Goal: Task Accomplishment & Management: Manage account settings

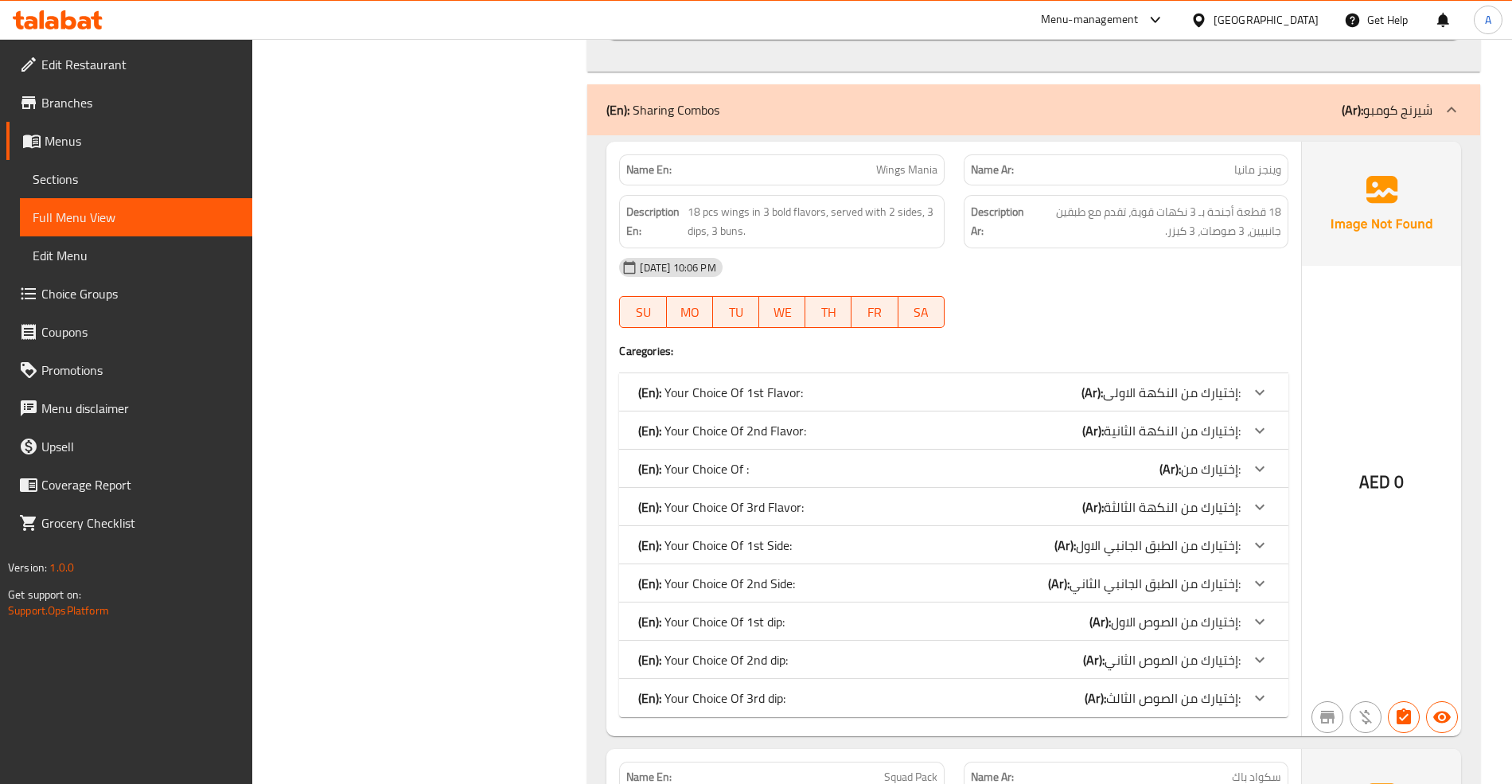
scroll to position [4552, 0]
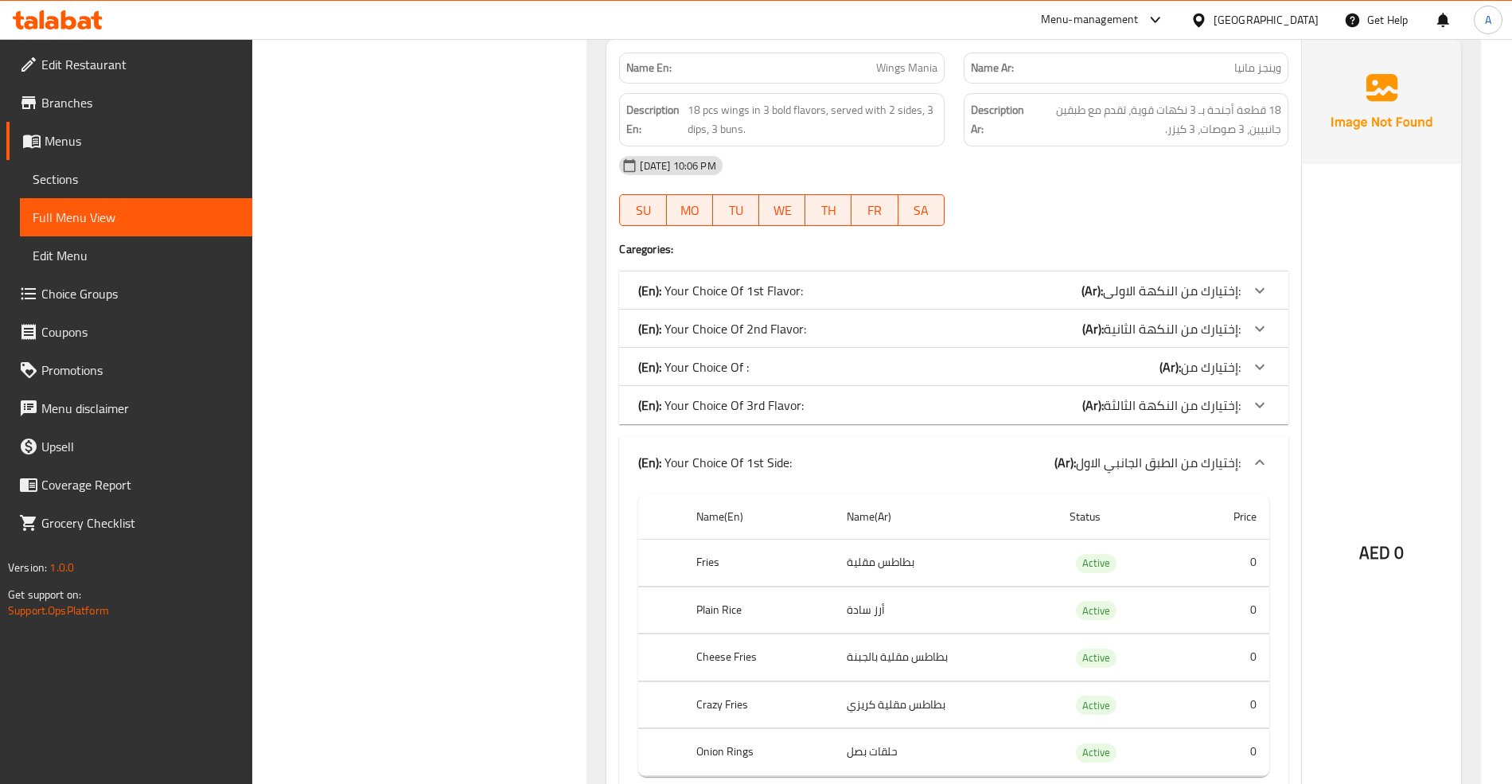
scroll to position [4870, 0]
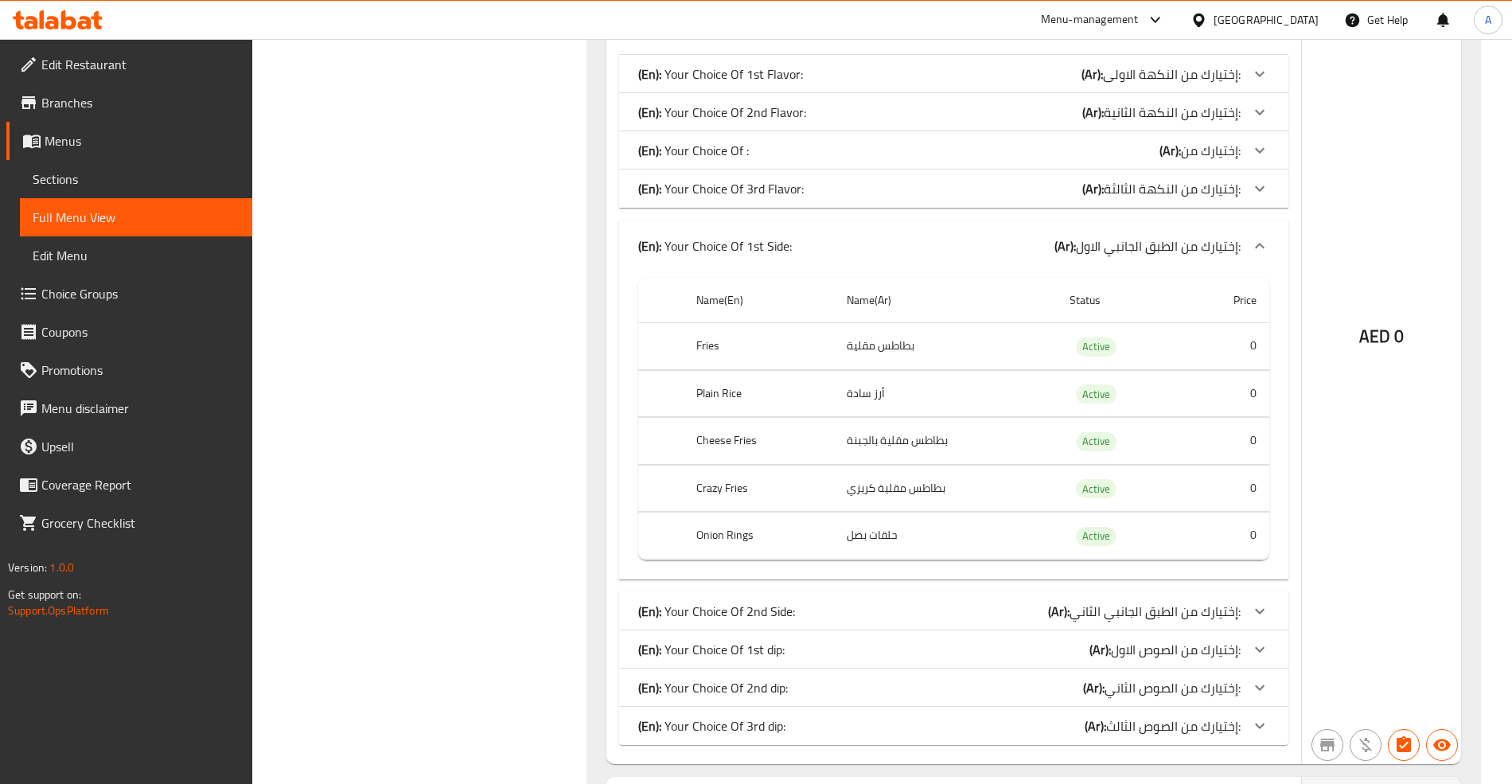
click at [702, 347] on th "Fries" at bounding box center [759, 346] width 152 height 47
copy th "Fries"
click at [714, 495] on th "Crazy Fries" at bounding box center [759, 488] width 152 height 47
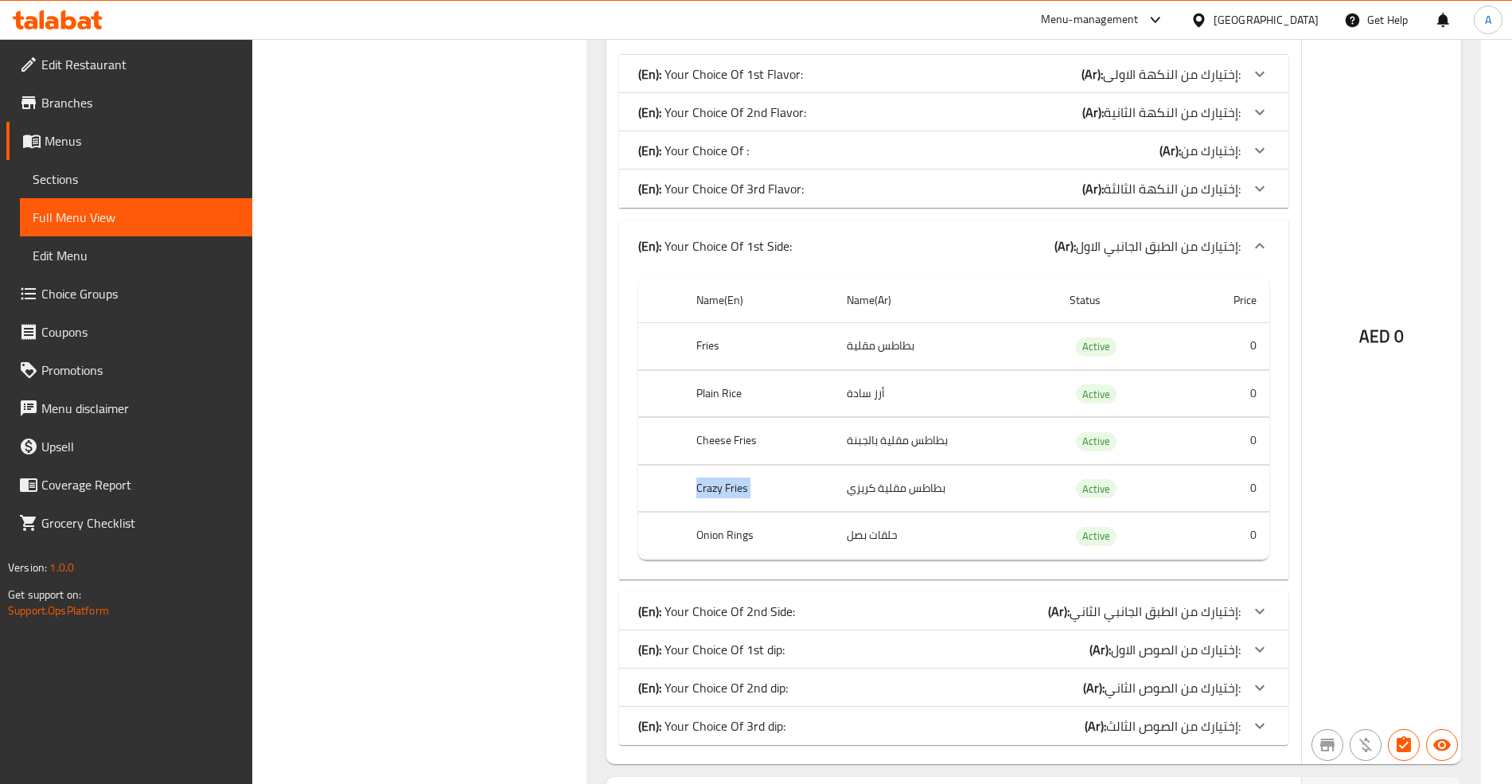
click at [714, 495] on th "Crazy Fries" at bounding box center [759, 488] width 152 height 47
copy th "Crazy Fries"
click at [940, 501] on td "بطاطس مقلية كريزي" at bounding box center [945, 488] width 222 height 47
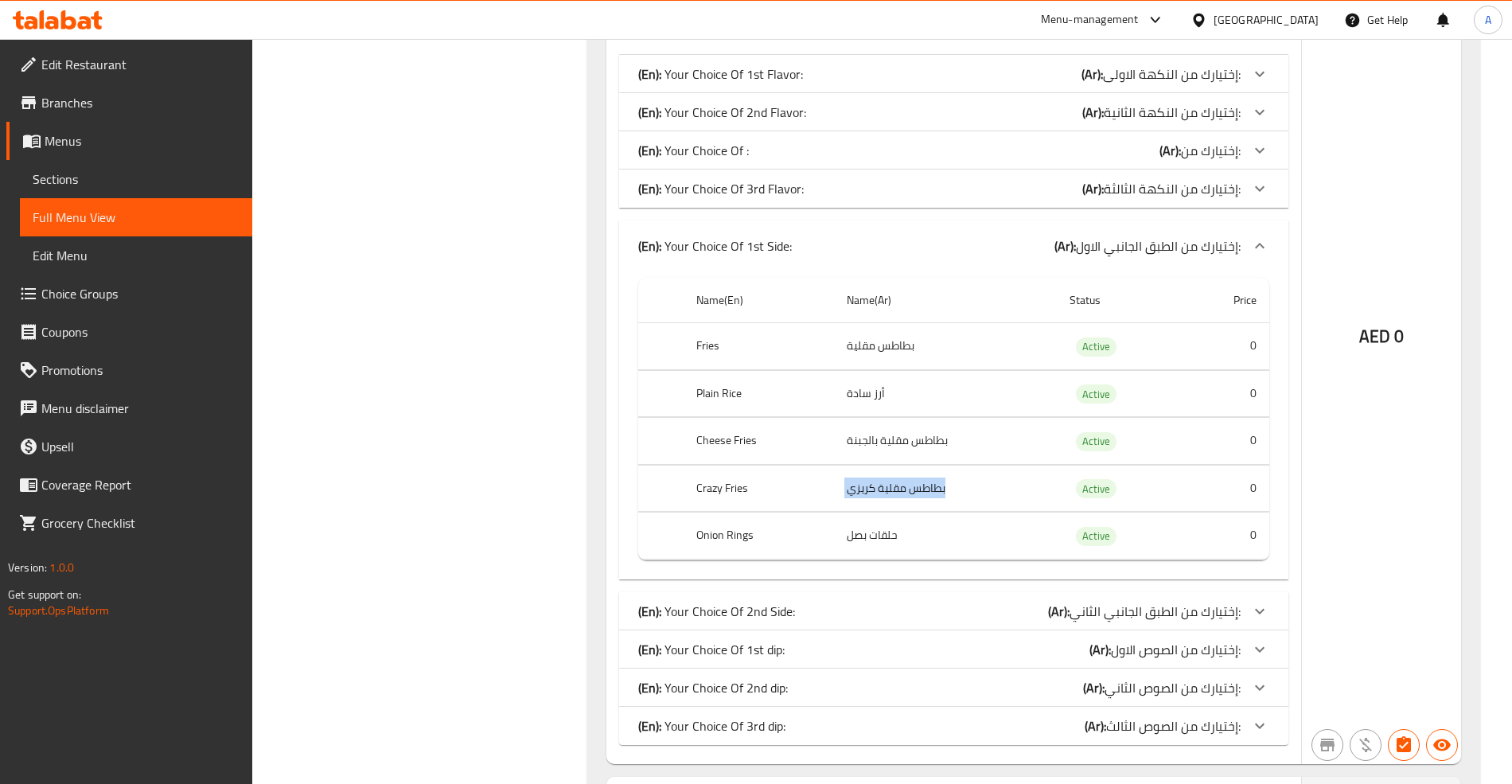
click at [940, 501] on td "بطاطس مقلية كريزي" at bounding box center [945, 488] width 222 height 47
copy td "بطاطس مقلية كريزي"
click at [725, 552] on th "Onion Rings" at bounding box center [759, 536] width 152 height 47
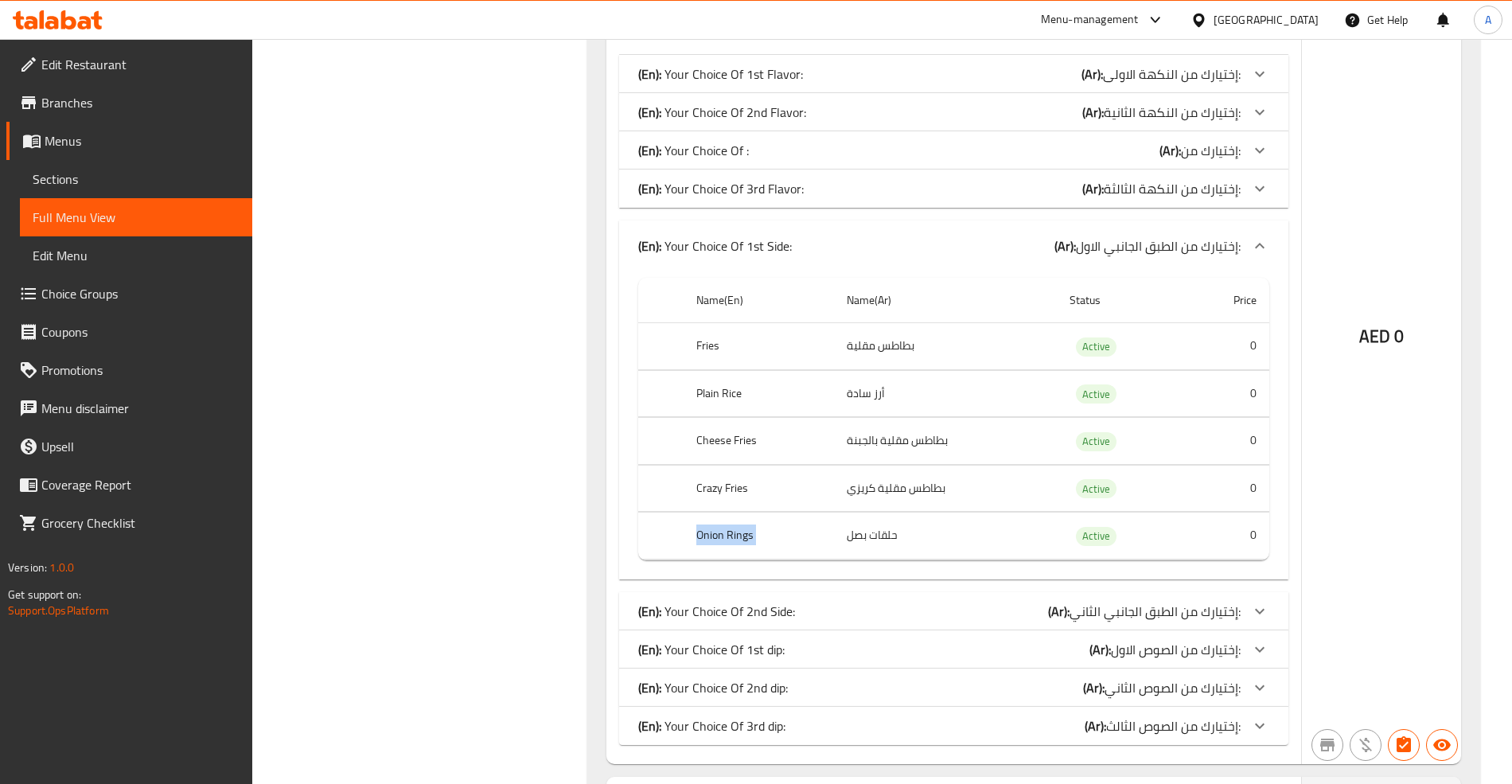
copy th "Onion Rings"
click at [871, 551] on td "حلقات بصل" at bounding box center [945, 536] width 222 height 47
copy td "حلقات بصل"
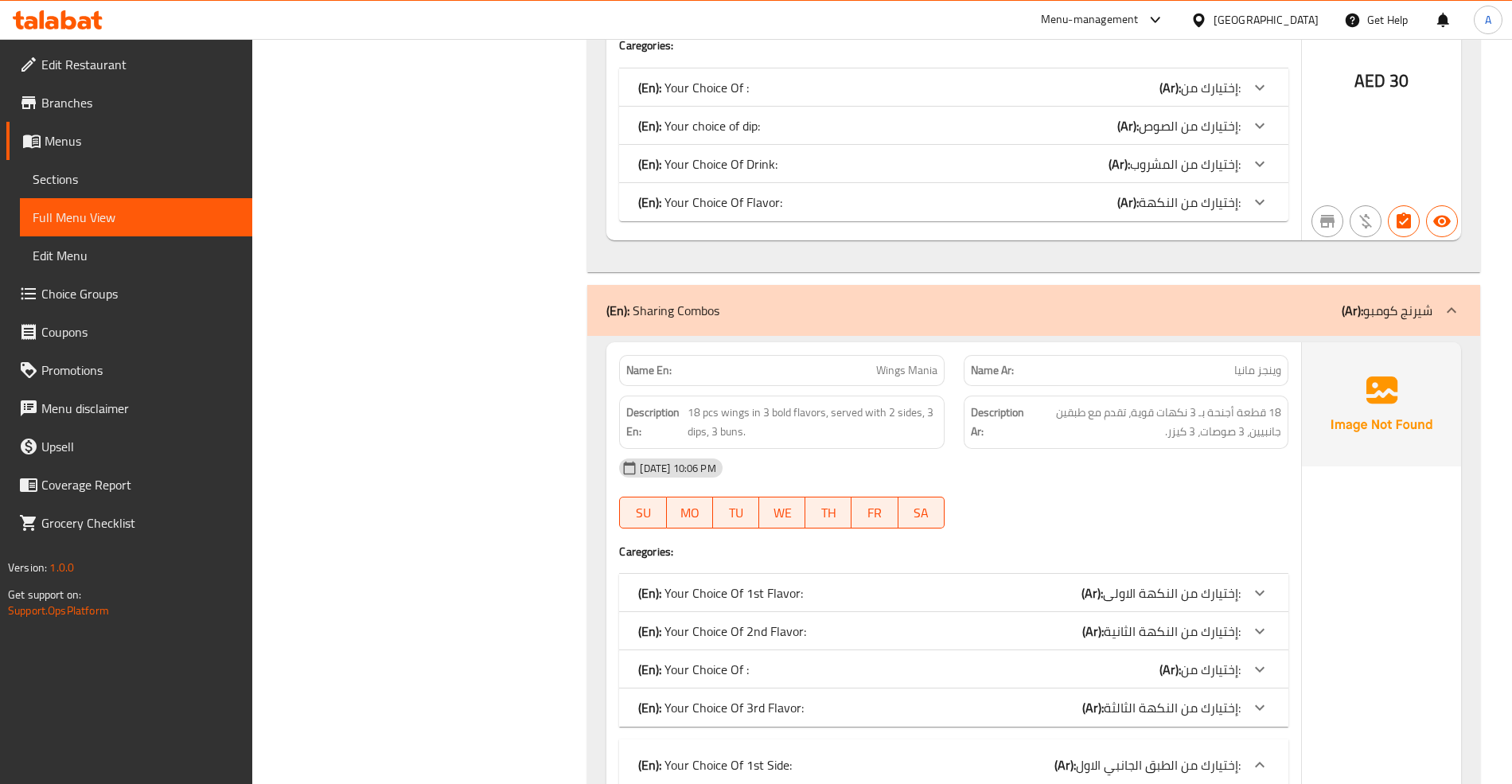
scroll to position [4340, 0]
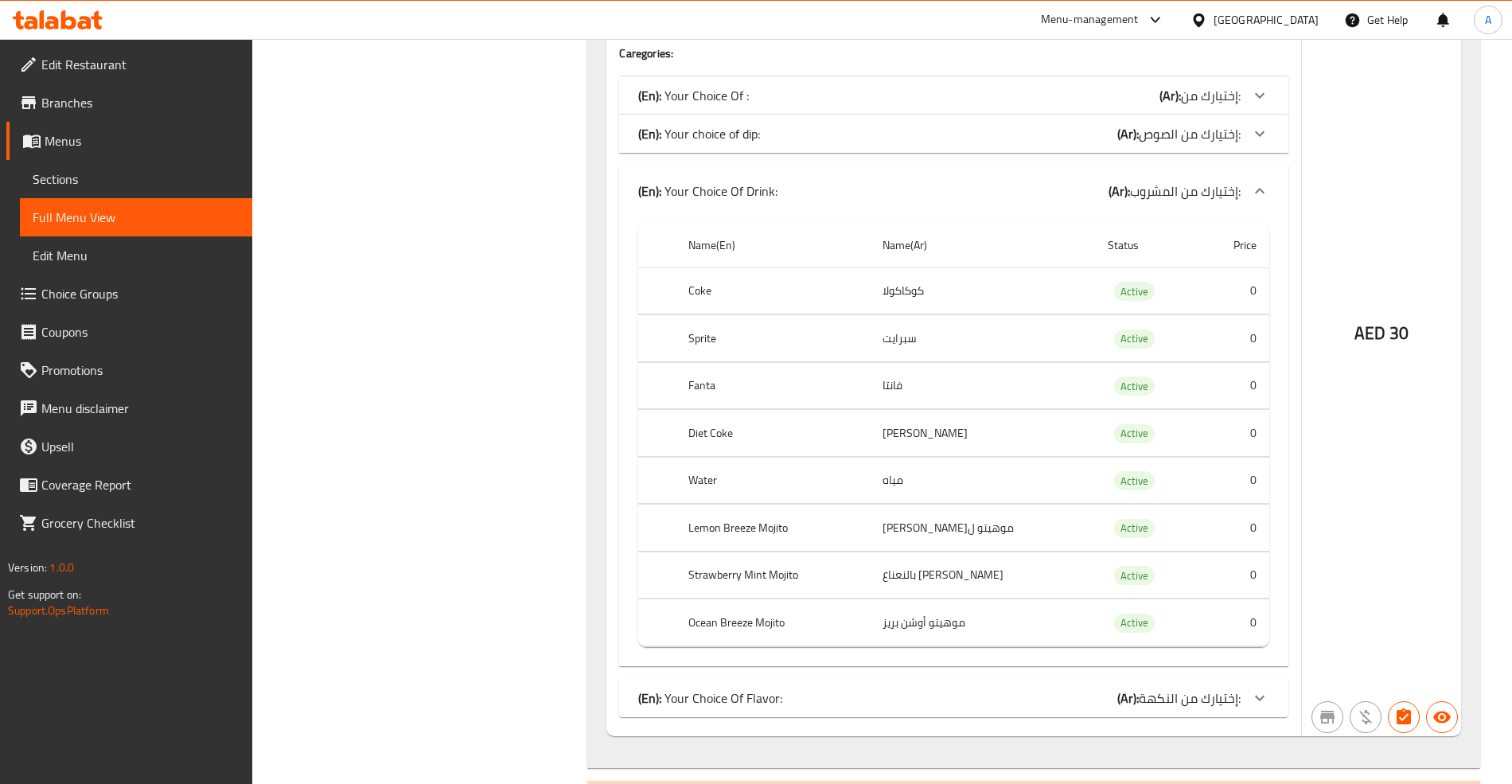
scroll to position [4303, 0]
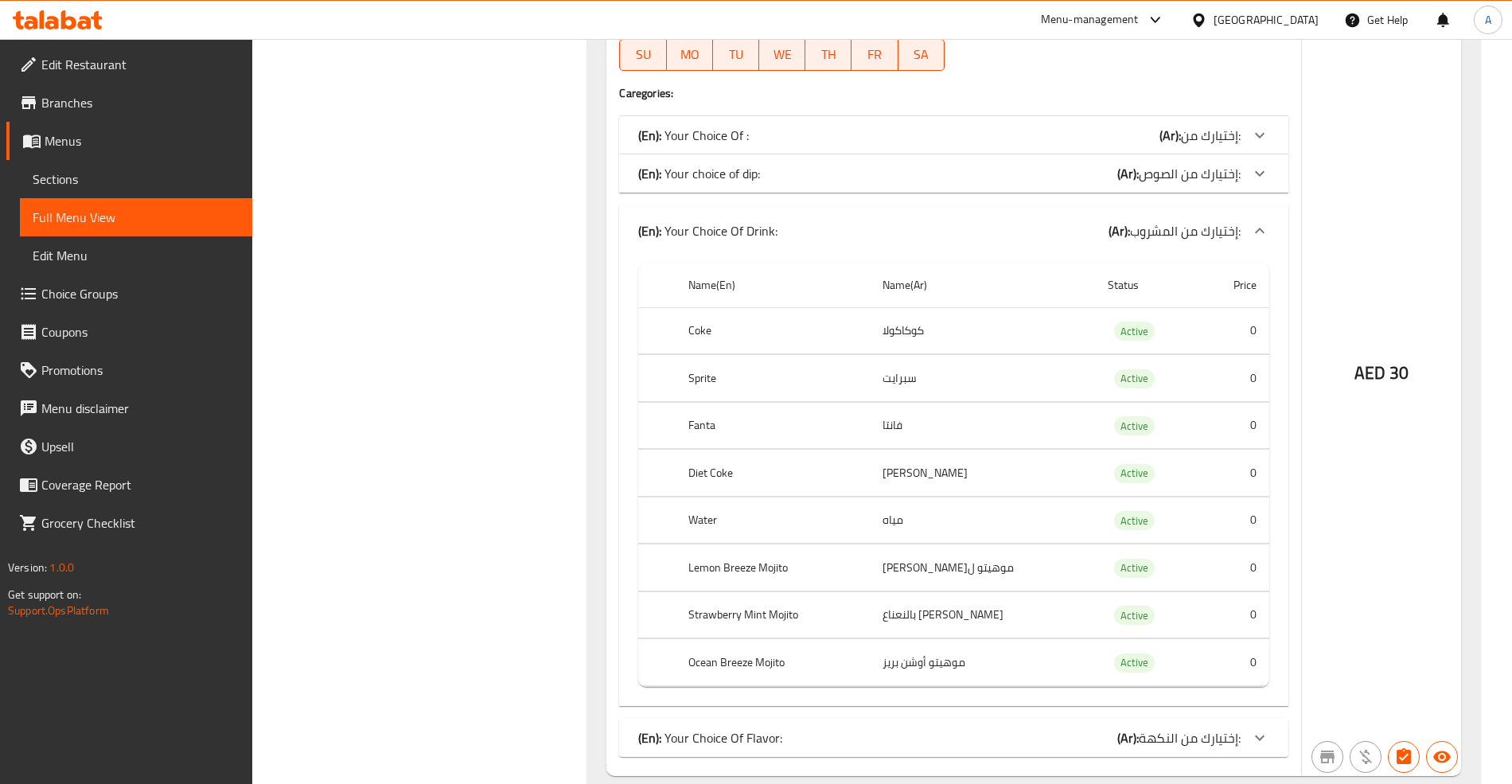
click at [954, 586] on td "موهيتو ل[PERSON_NAME]" at bounding box center [982, 568] width 225 height 47
copy td "موهيتو ل[PERSON_NAME]"
click at [704, 341] on th "Coke" at bounding box center [773, 331] width 195 height 47
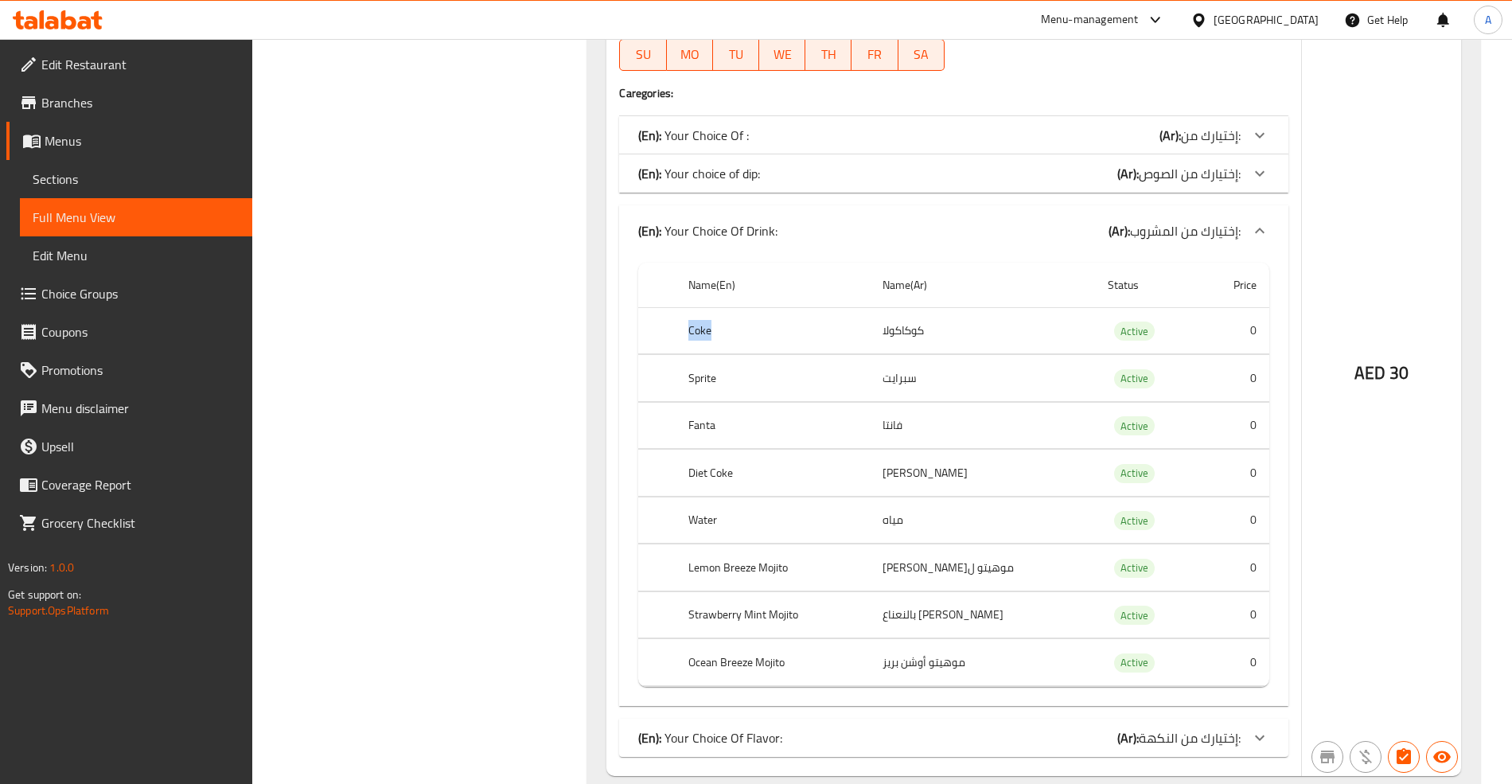
click at [704, 341] on th "Coke" at bounding box center [773, 331] width 195 height 47
click at [669, 345] on td "choices table" at bounding box center [656, 331] width 36 height 47
click at [680, 335] on th "Coke" at bounding box center [773, 331] width 195 height 47
drag, startPoint x: 688, startPoint y: 345, endPoint x: 1006, endPoint y: 328, distance: 318.5
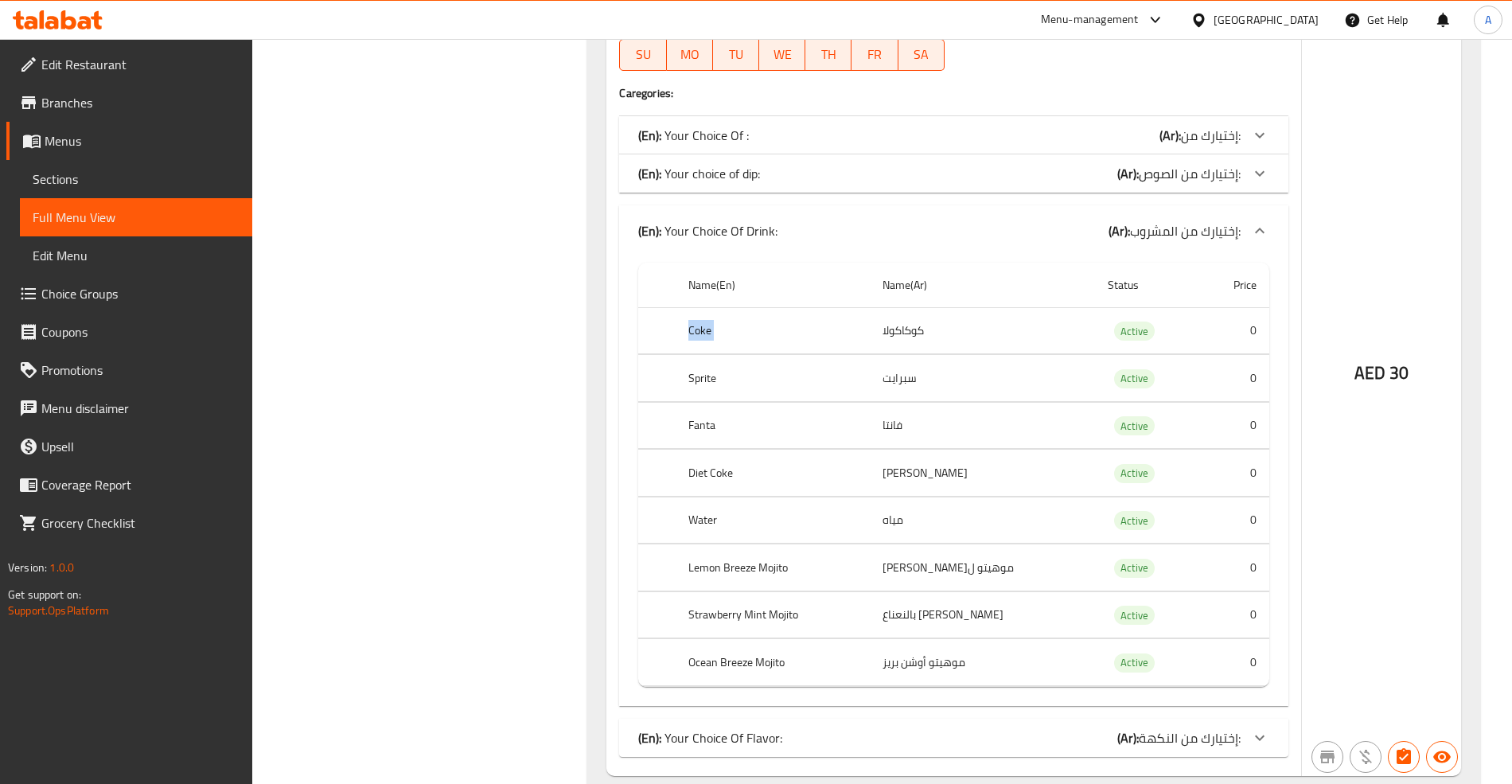
click at [1006, 328] on tr "Coke كوكاكولا Active 0" at bounding box center [954, 331] width 631 height 47
copy th "Coke"
click at [944, 347] on td "كوكاكولا" at bounding box center [982, 331] width 225 height 47
click at [914, 341] on td "كوكاكولا" at bounding box center [982, 331] width 225 height 47
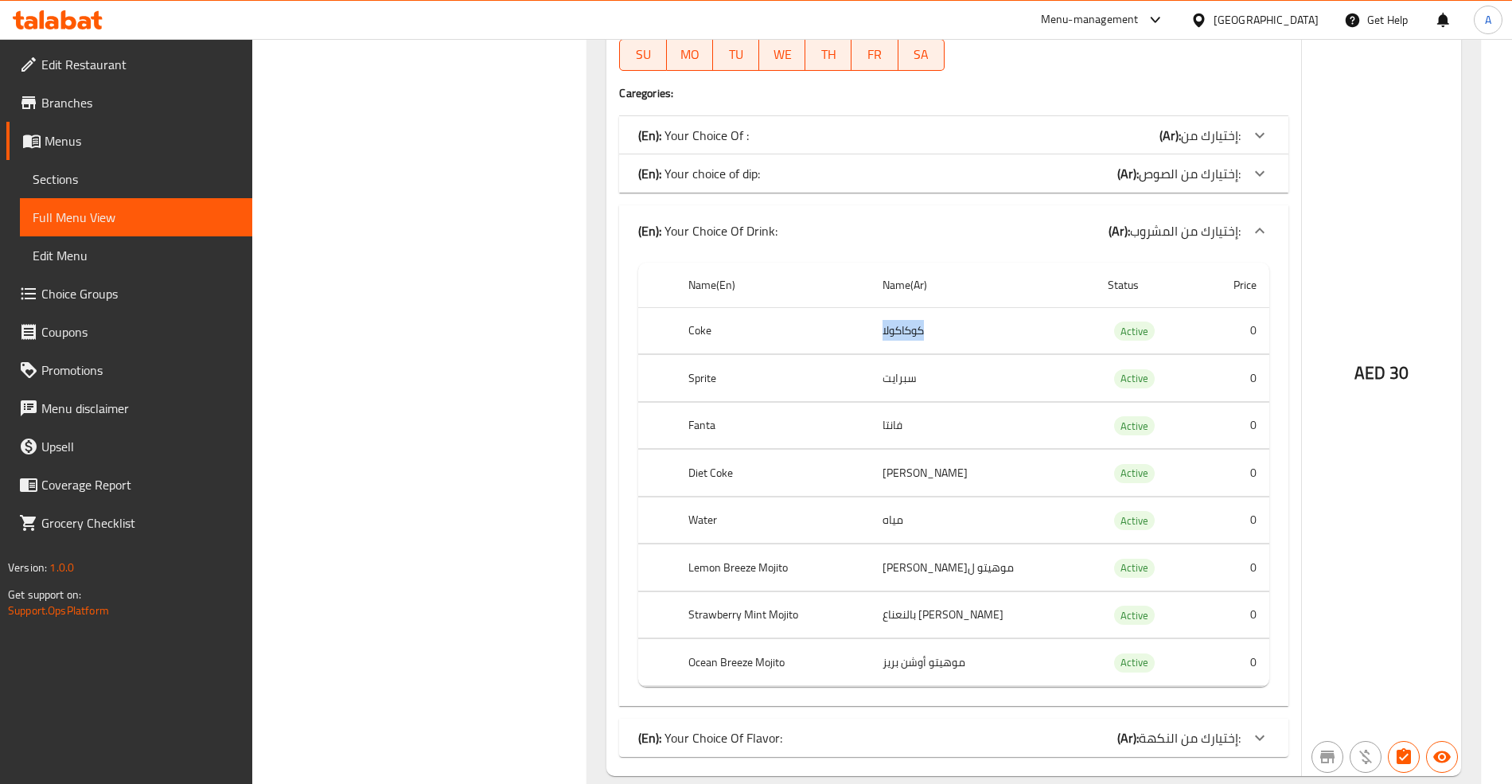
click at [914, 341] on td "كوكاكولا" at bounding box center [982, 331] width 225 height 47
copy td "كوكاكولا"
click at [914, 341] on td "كوكاكولا" at bounding box center [982, 331] width 225 height 47
click at [681, 426] on th "Fanta" at bounding box center [773, 425] width 195 height 47
click at [711, 437] on th "Fanta" at bounding box center [773, 425] width 195 height 47
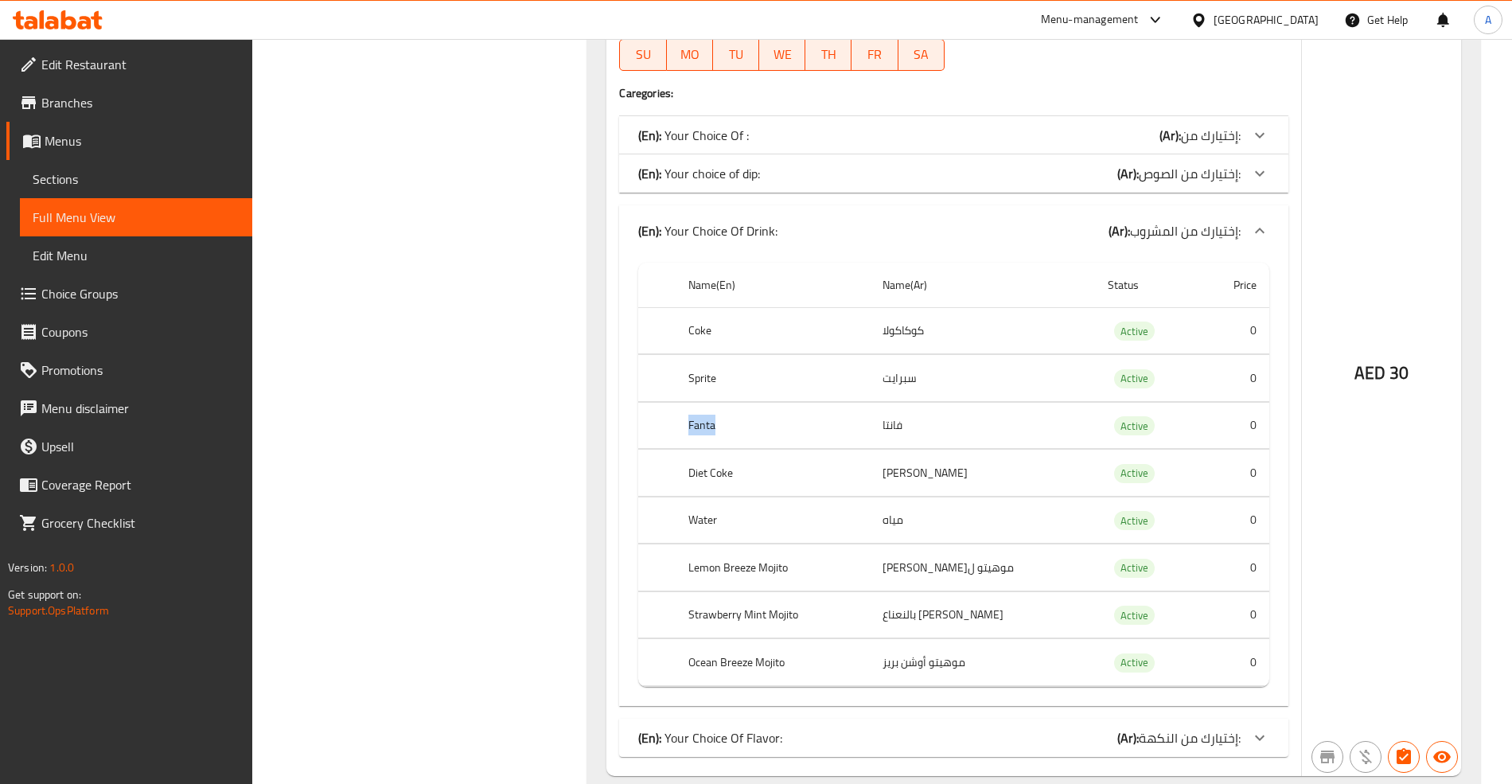
click at [711, 437] on th "Fanta" at bounding box center [773, 425] width 195 height 47
copy th "Fanta"
click at [902, 434] on td "فانتا" at bounding box center [982, 425] width 225 height 47
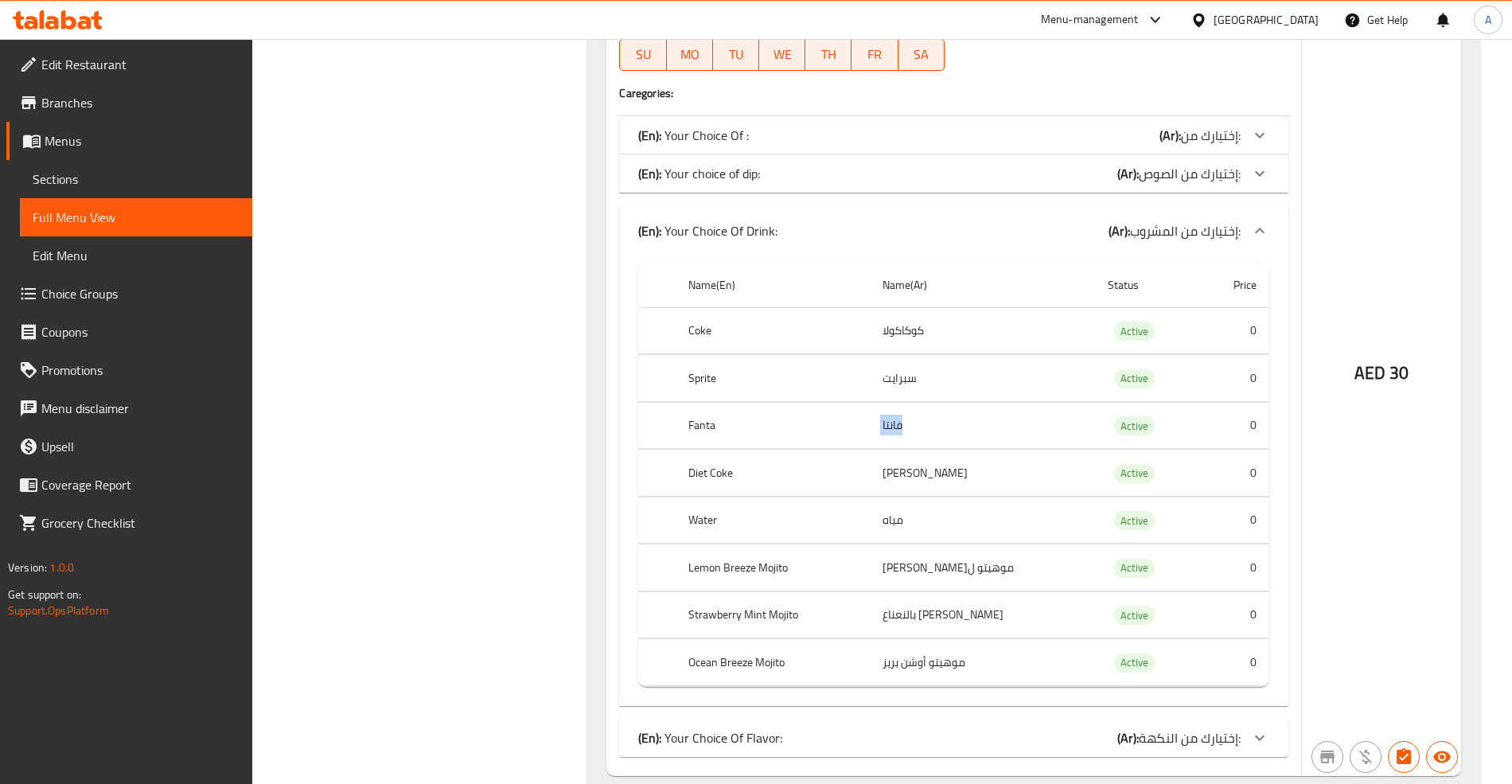
click at [902, 434] on td "فانتا" at bounding box center [982, 425] width 225 height 47
click at [704, 485] on th "Diet Coke" at bounding box center [773, 473] width 195 height 47
click at [717, 530] on th "Water" at bounding box center [773, 520] width 195 height 47
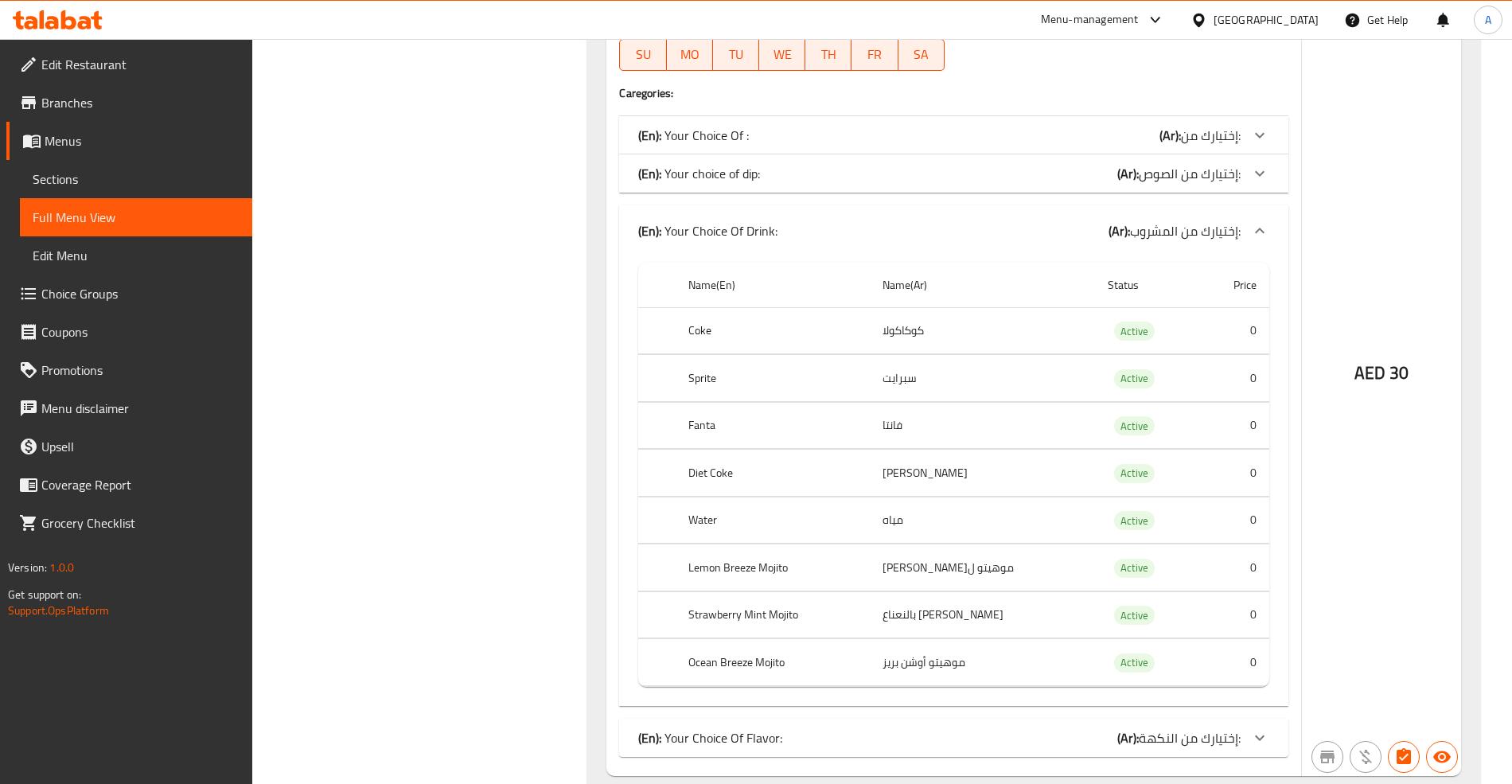
click at [704, 535] on th "Water" at bounding box center [773, 520] width 195 height 47
click at [720, 571] on th "Lemon Breeze Mojito" at bounding box center [773, 568] width 195 height 47
click at [720, 577] on th "Lemon Breeze Mojito" at bounding box center [773, 568] width 195 height 47
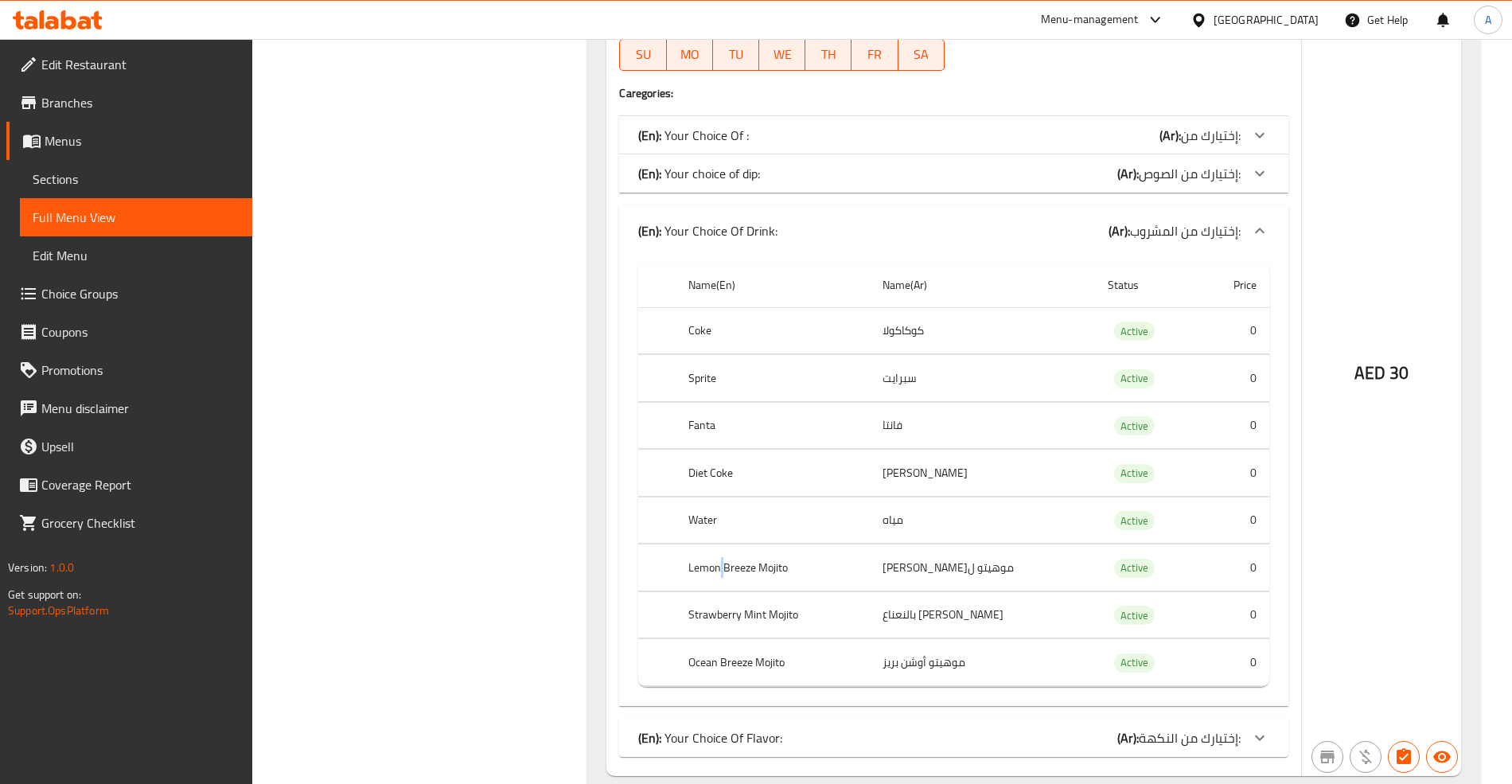
click at [720, 577] on th "Lemon Breeze Mojito" at bounding box center [773, 568] width 195 height 47
click at [697, 620] on th "Strawberry Mint Mojito" at bounding box center [773, 614] width 195 height 47
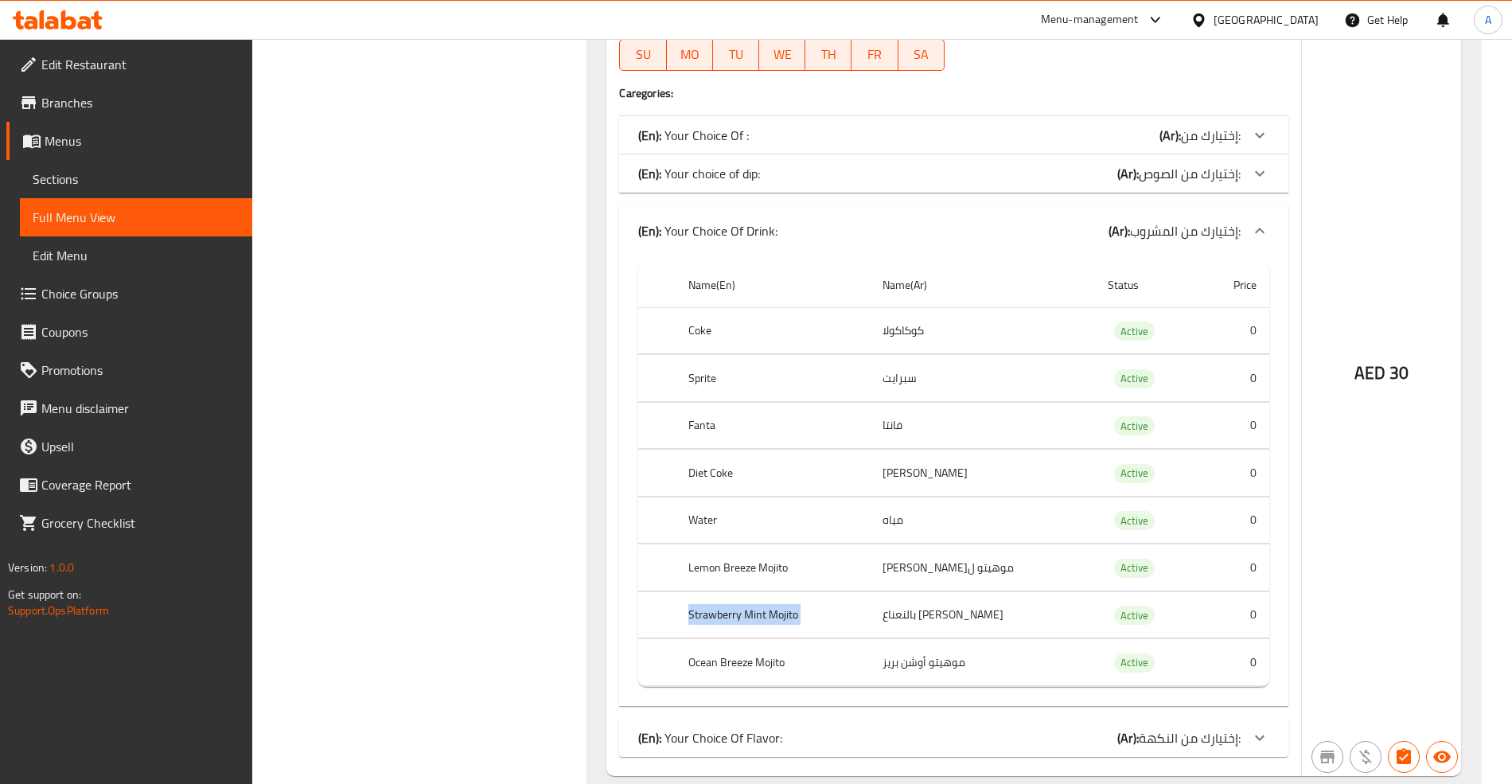
click at [697, 620] on th "Strawberry Mint Mojito" at bounding box center [773, 614] width 195 height 47
click at [739, 676] on th "Ocean Breeze Mojito" at bounding box center [773, 663] width 195 height 47
click at [724, 634] on th "Strawberry Mint Mojito" at bounding box center [773, 614] width 195 height 47
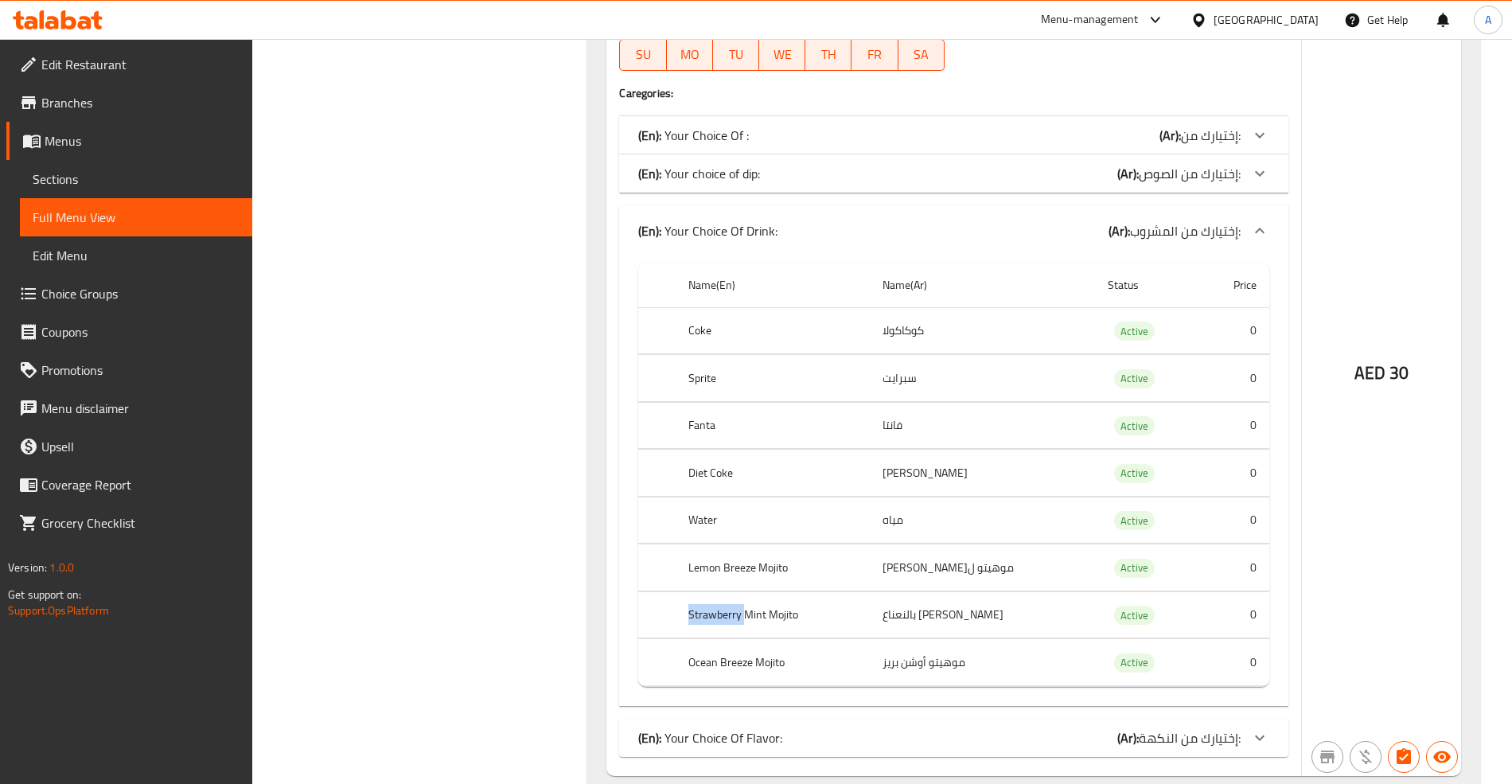
click at [724, 634] on th "Strawberry Mint Mojito" at bounding box center [773, 614] width 195 height 47
click at [706, 678] on th "Ocean Breeze Mojito" at bounding box center [773, 663] width 195 height 47
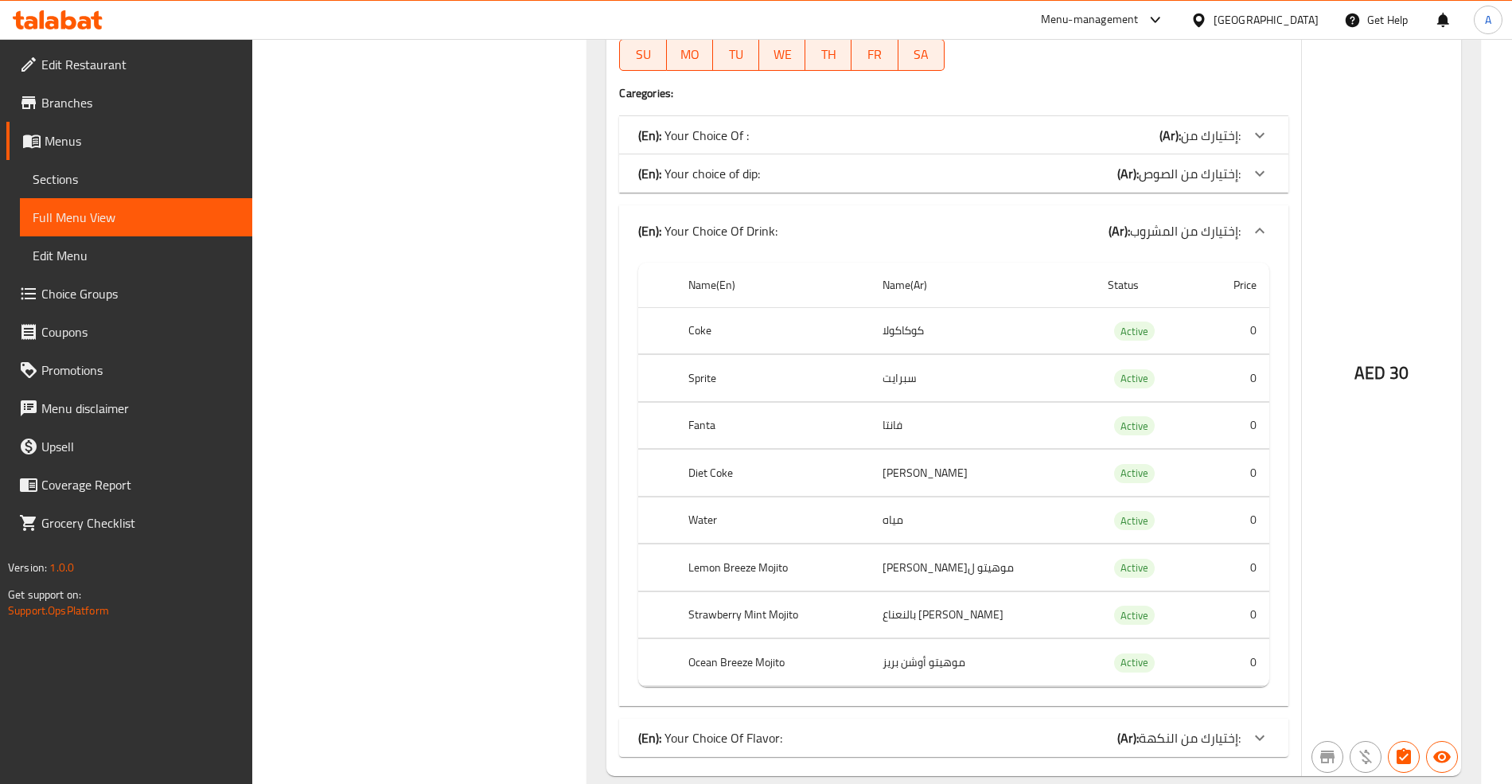
click at [920, 581] on td "موهيتو ل[PERSON_NAME]" at bounding box center [982, 568] width 225 height 47
click at [911, 618] on td "[PERSON_NAME] بالنعناع" at bounding box center [982, 614] width 225 height 47
click at [911, 619] on td "[PERSON_NAME] بالنعناع" at bounding box center [982, 614] width 225 height 47
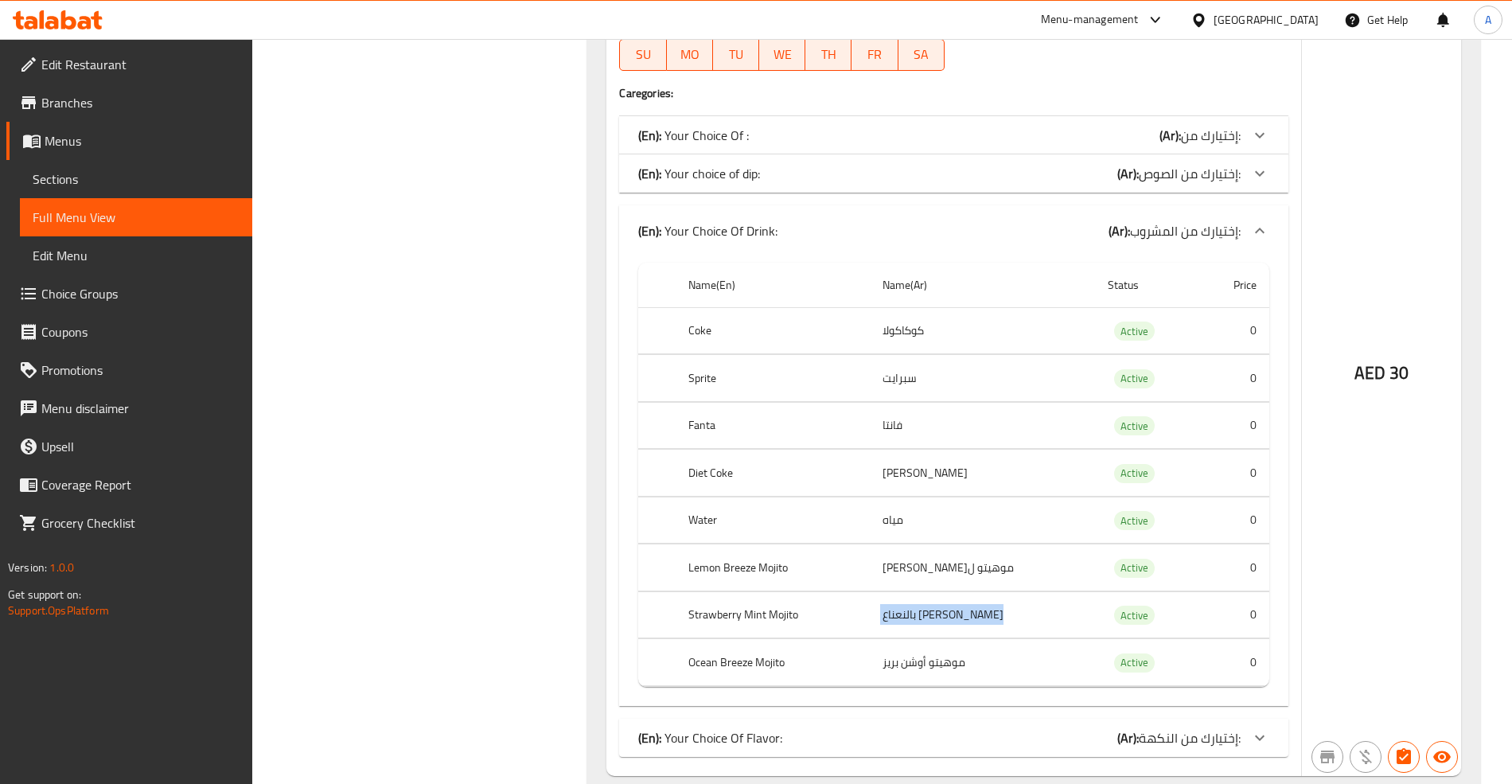
click at [911, 619] on td "[PERSON_NAME] بالنعناع" at bounding box center [982, 614] width 225 height 47
click at [915, 673] on td "موهيتو أوشن بريز" at bounding box center [982, 663] width 225 height 47
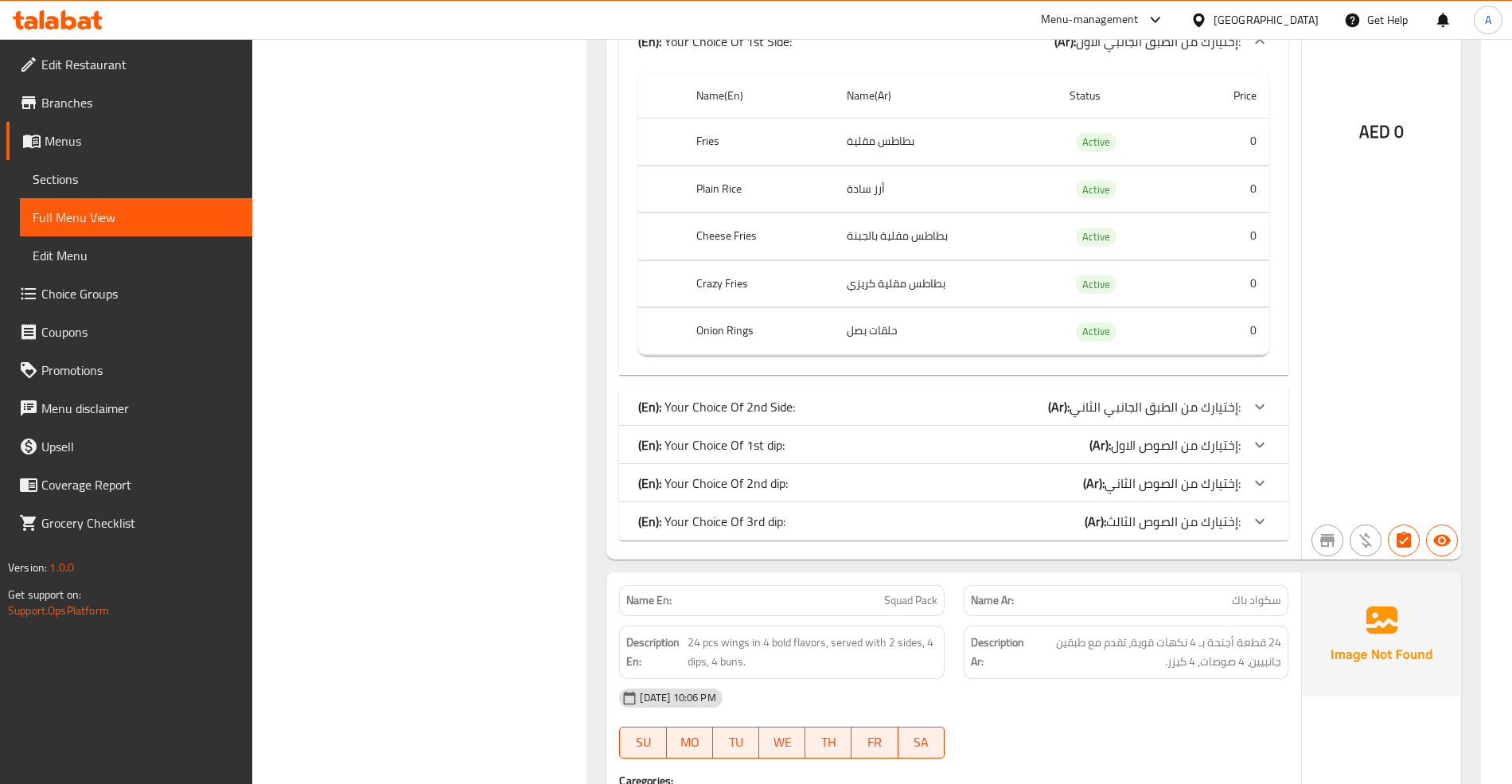
scroll to position [5789, 0]
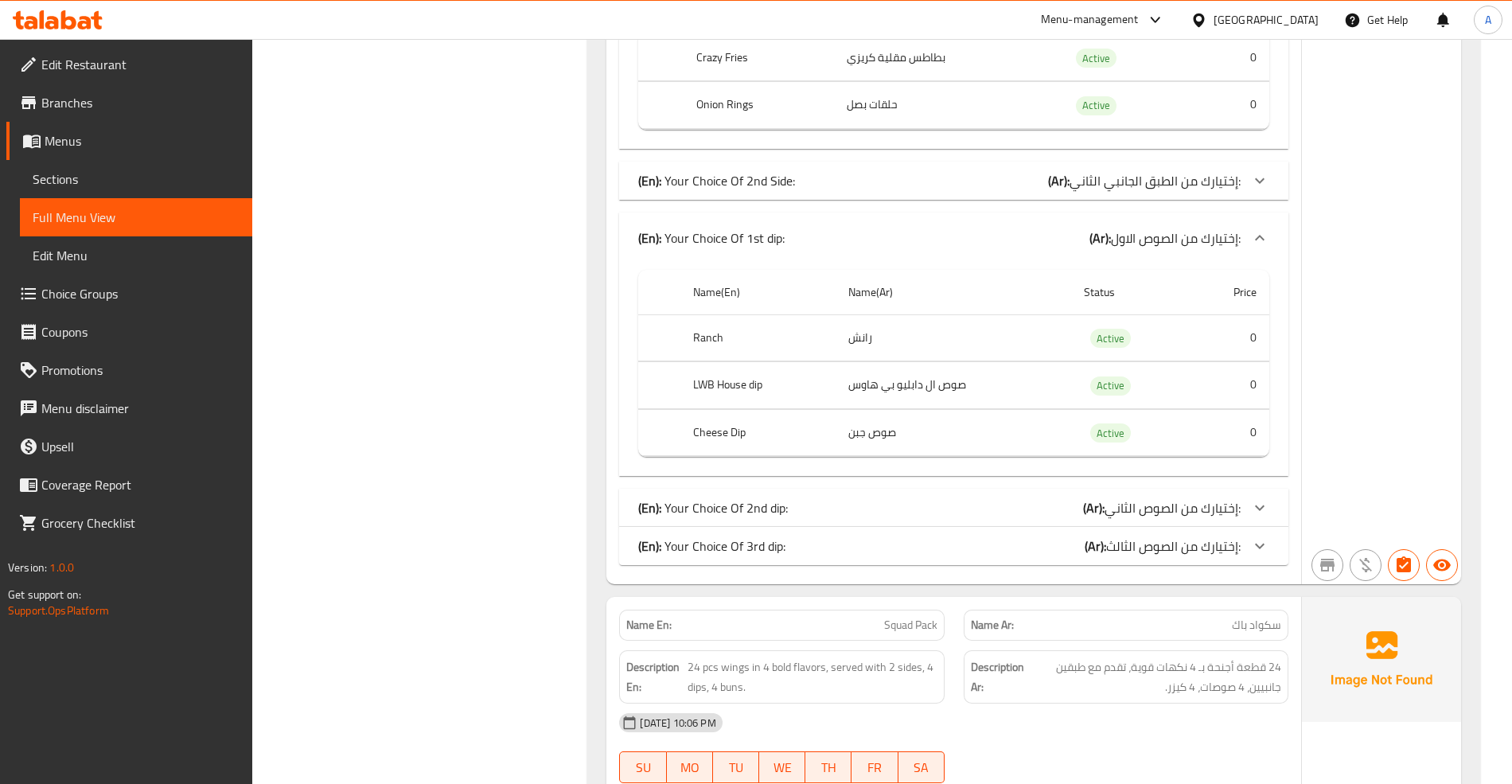
drag, startPoint x: 1142, startPoint y: 259, endPoint x: 1178, endPoint y: 262, distance: 36.1
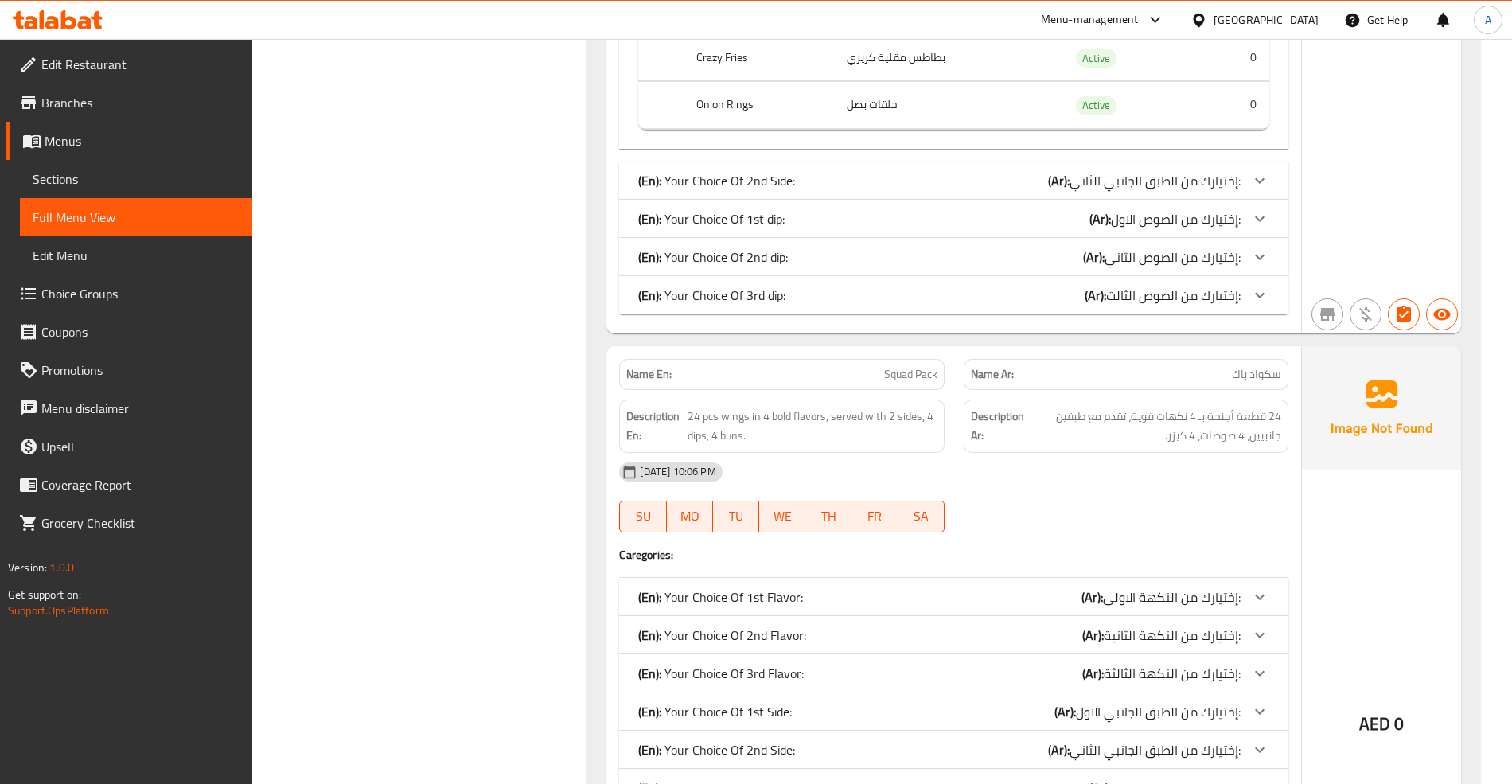
click at [129, 179] on span "Sections" at bounding box center [136, 179] width 207 height 19
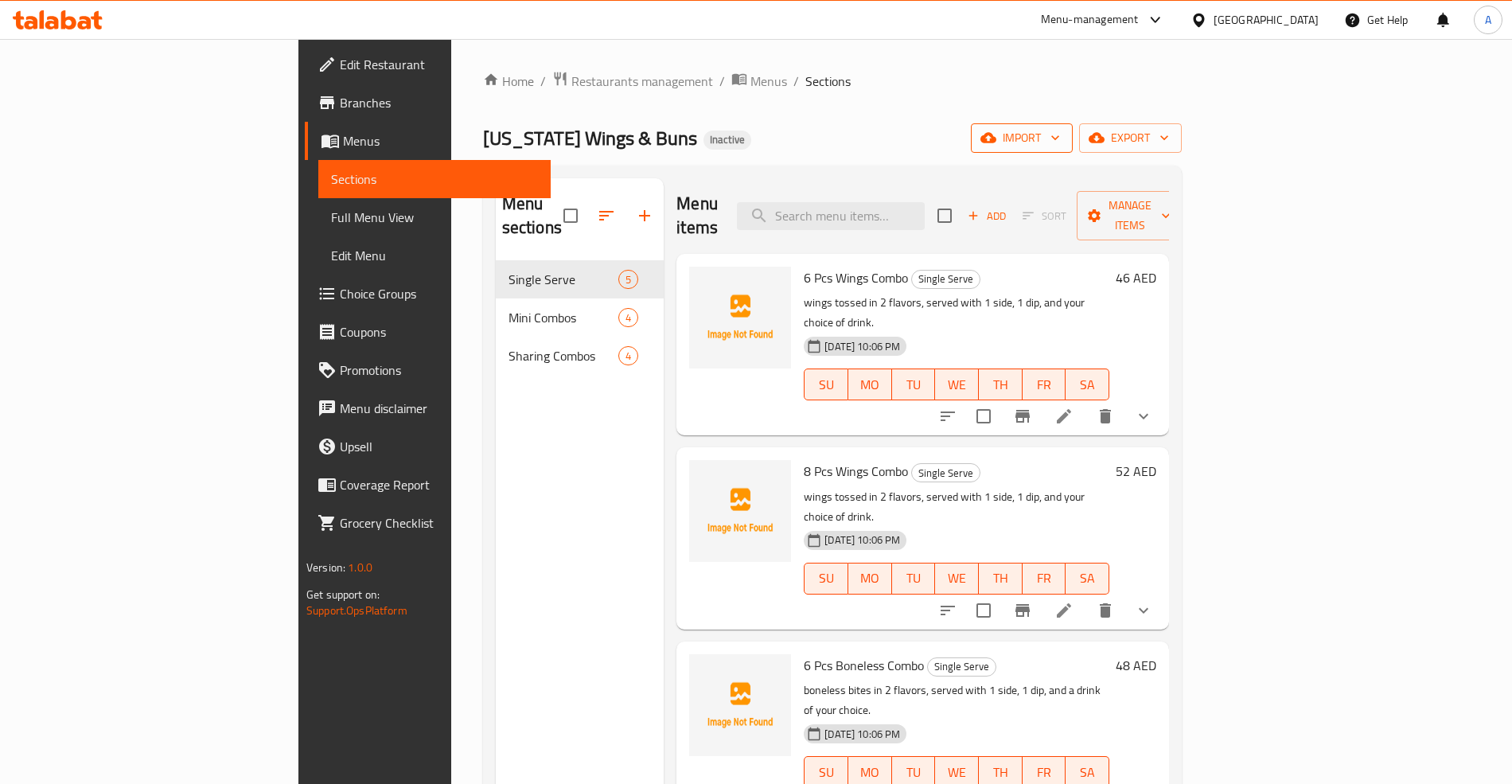
click at [1063, 141] on icon "button" at bounding box center [1055, 138] width 16 height 16
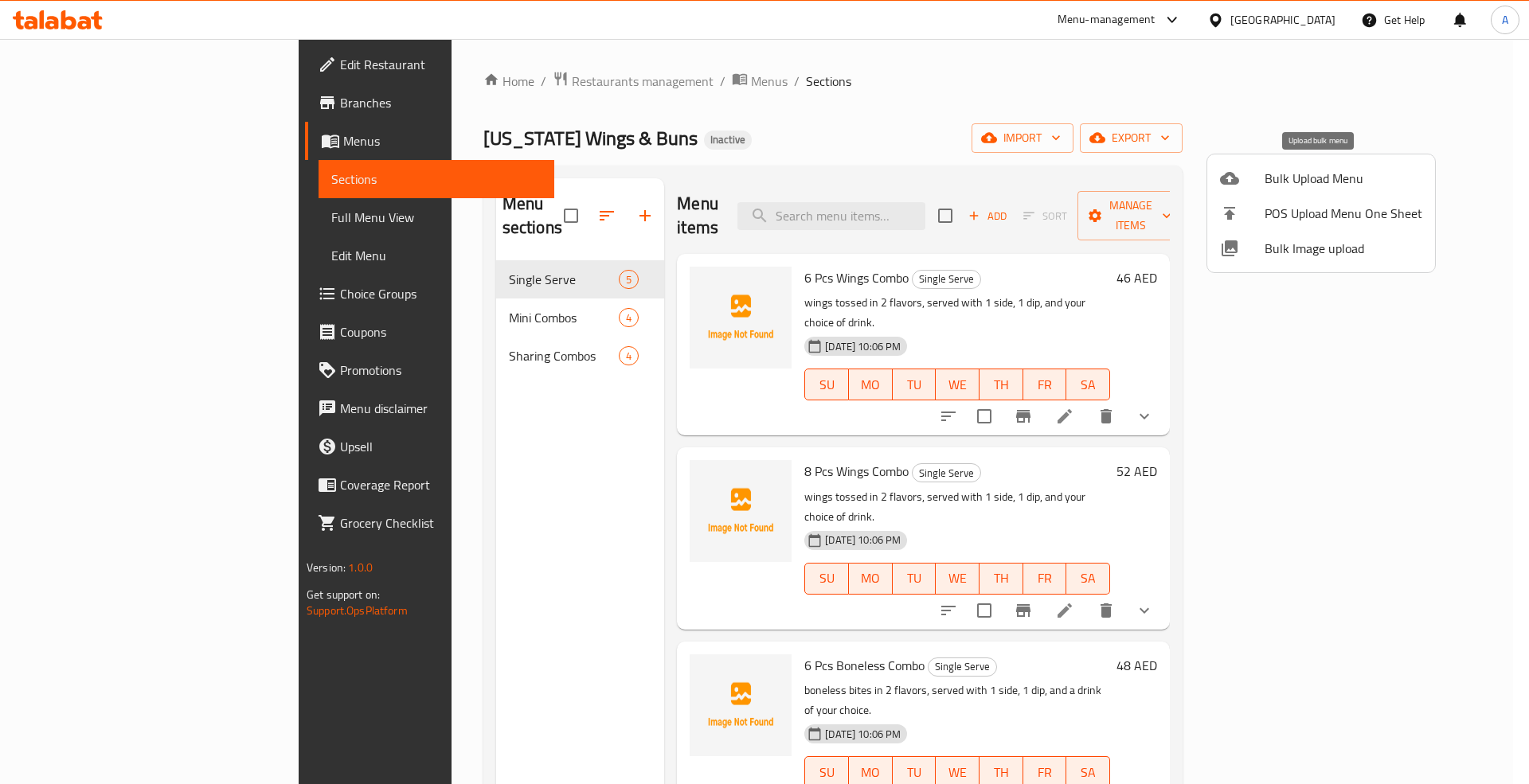
click at [1263, 182] on div at bounding box center [1242, 178] width 45 height 19
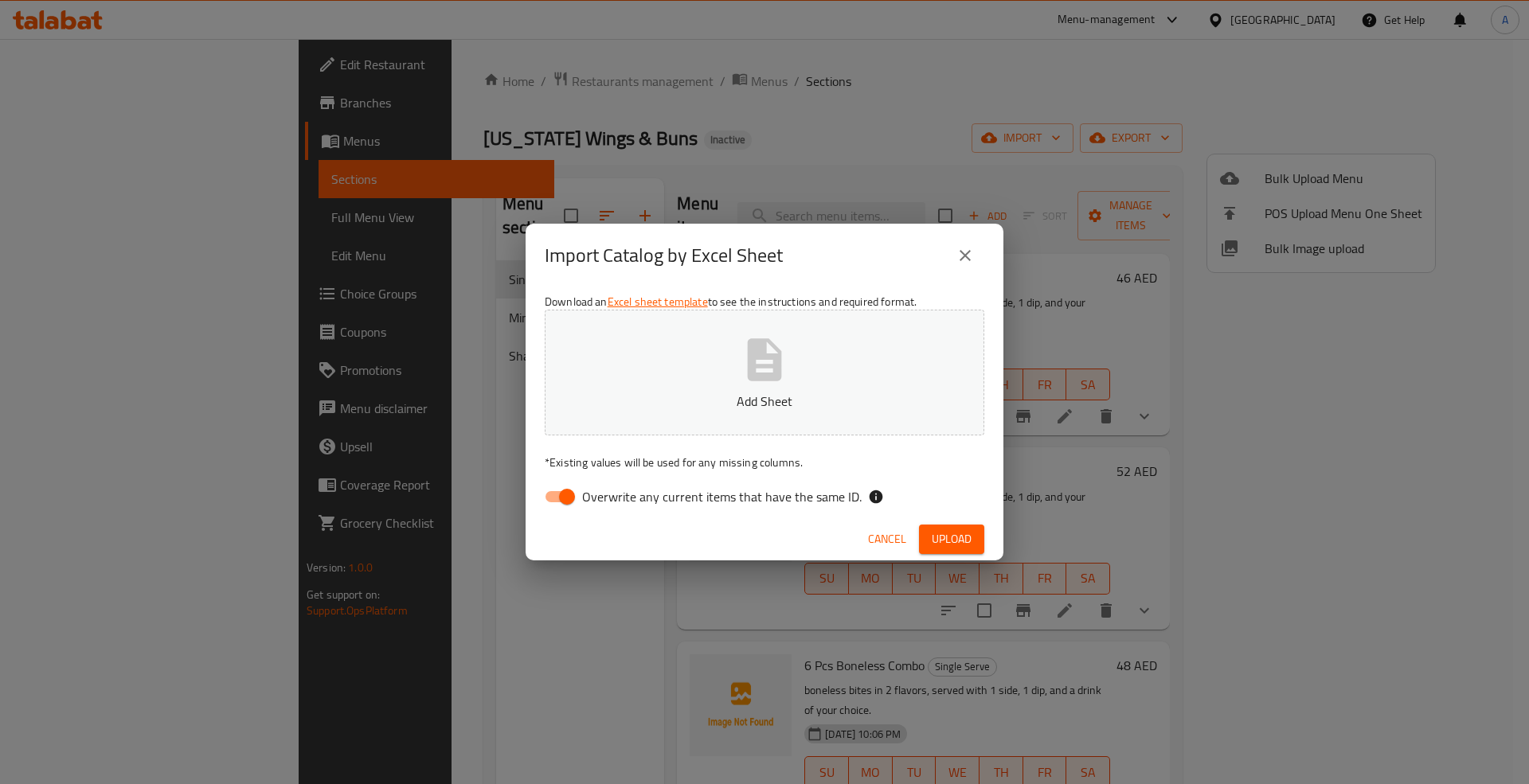
click at [667, 501] on span "Overwrite any current items that have the same ID." at bounding box center [721, 496] width 279 height 19
click at [612, 501] on input "Overwrite any current items that have the same ID." at bounding box center [566, 496] width 90 height 30
checkbox input "false"
click at [958, 546] on span "Upload" at bounding box center [952, 538] width 40 height 20
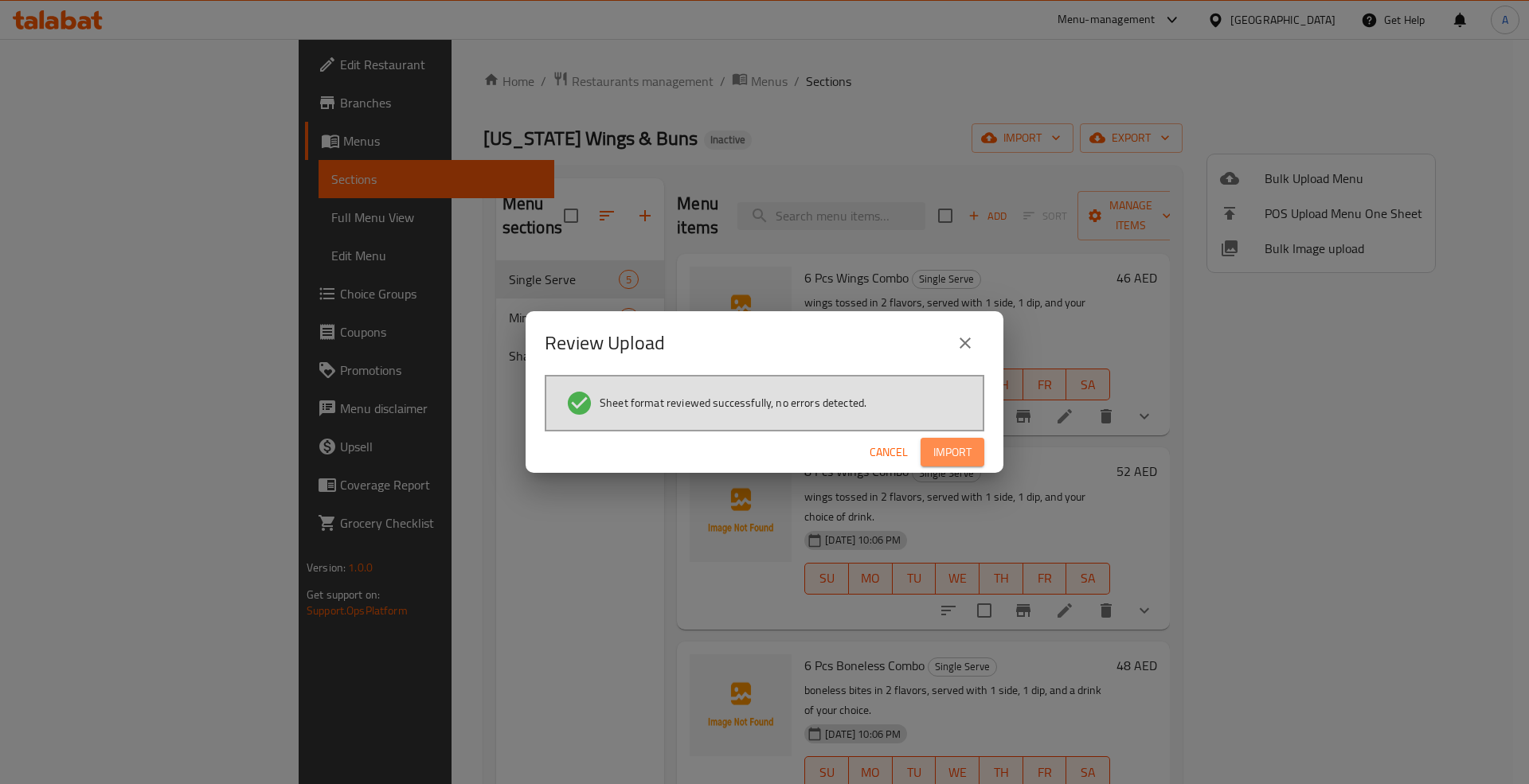
click at [934, 447] on span "Import" at bounding box center [952, 452] width 38 height 20
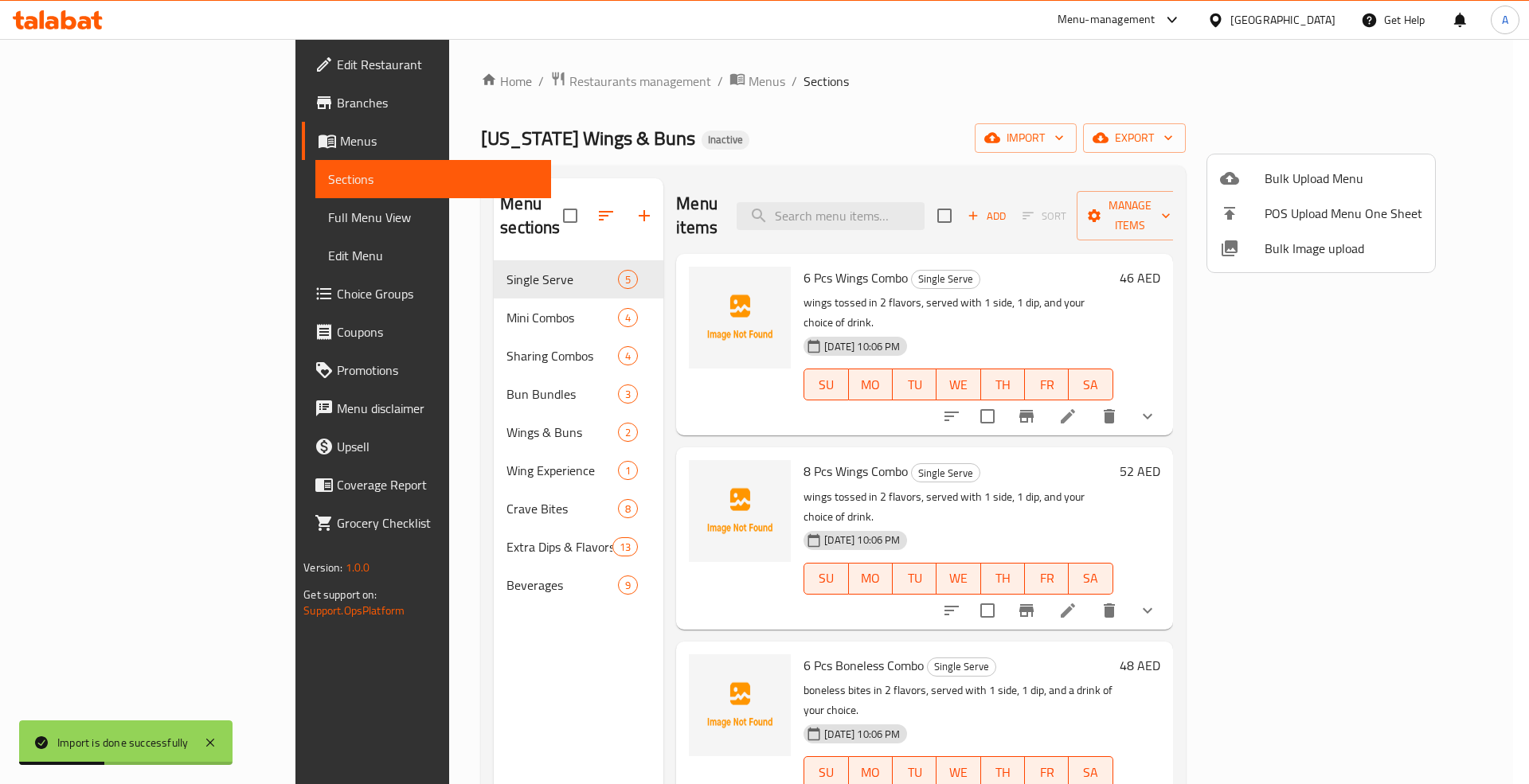
click at [97, 221] on div at bounding box center [764, 392] width 1529 height 784
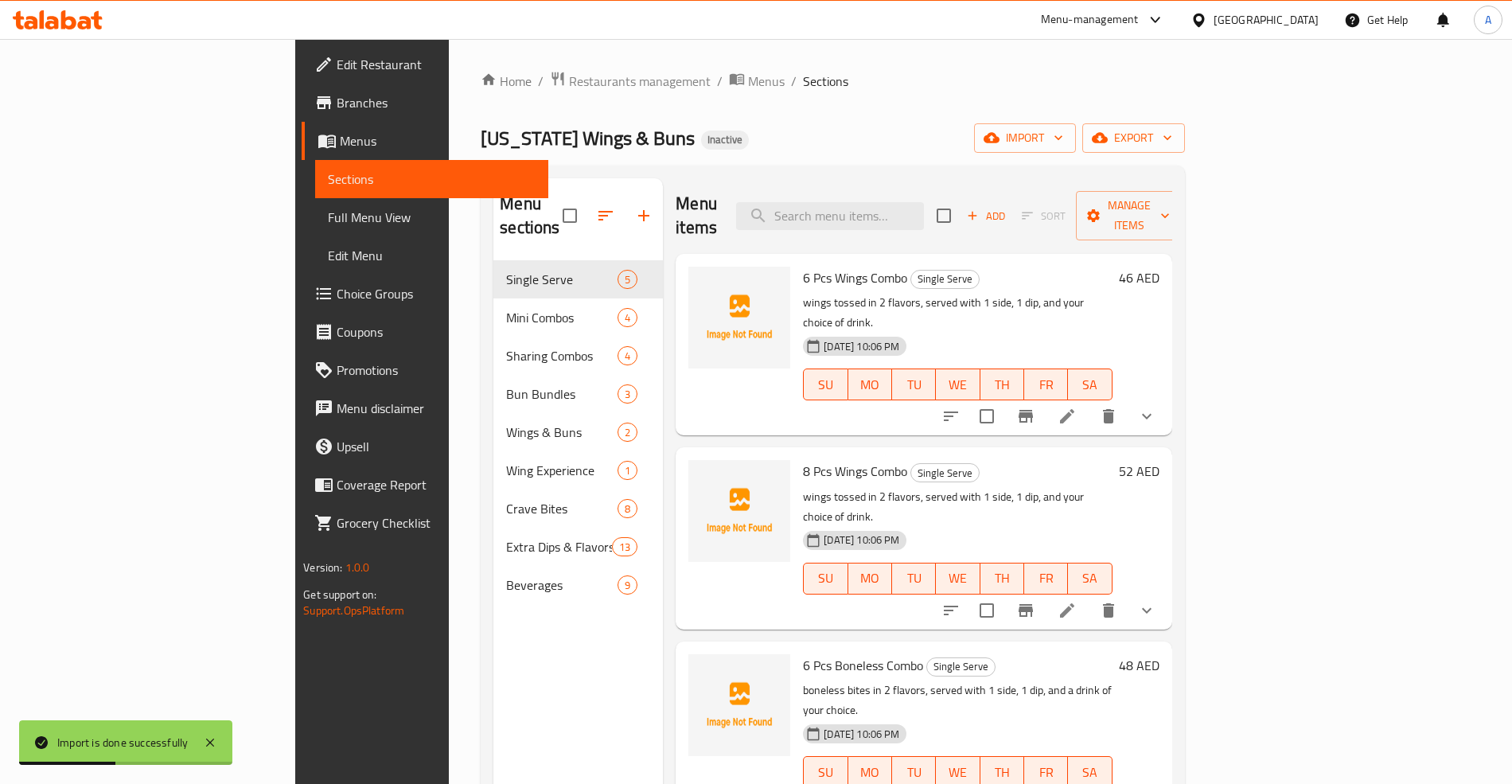
click at [328, 216] on span "Full Menu View" at bounding box center [432, 217] width 207 height 19
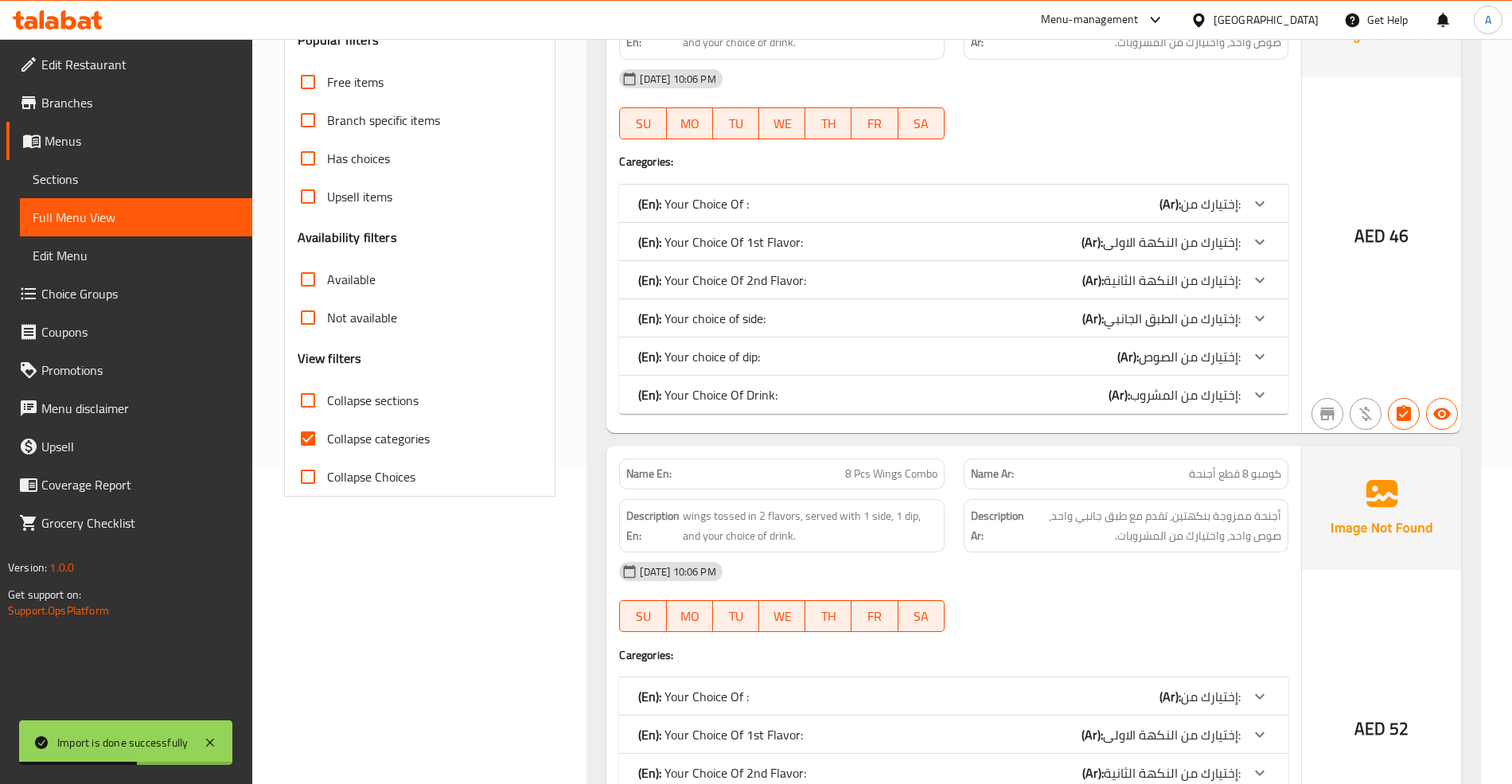
scroll to position [424, 0]
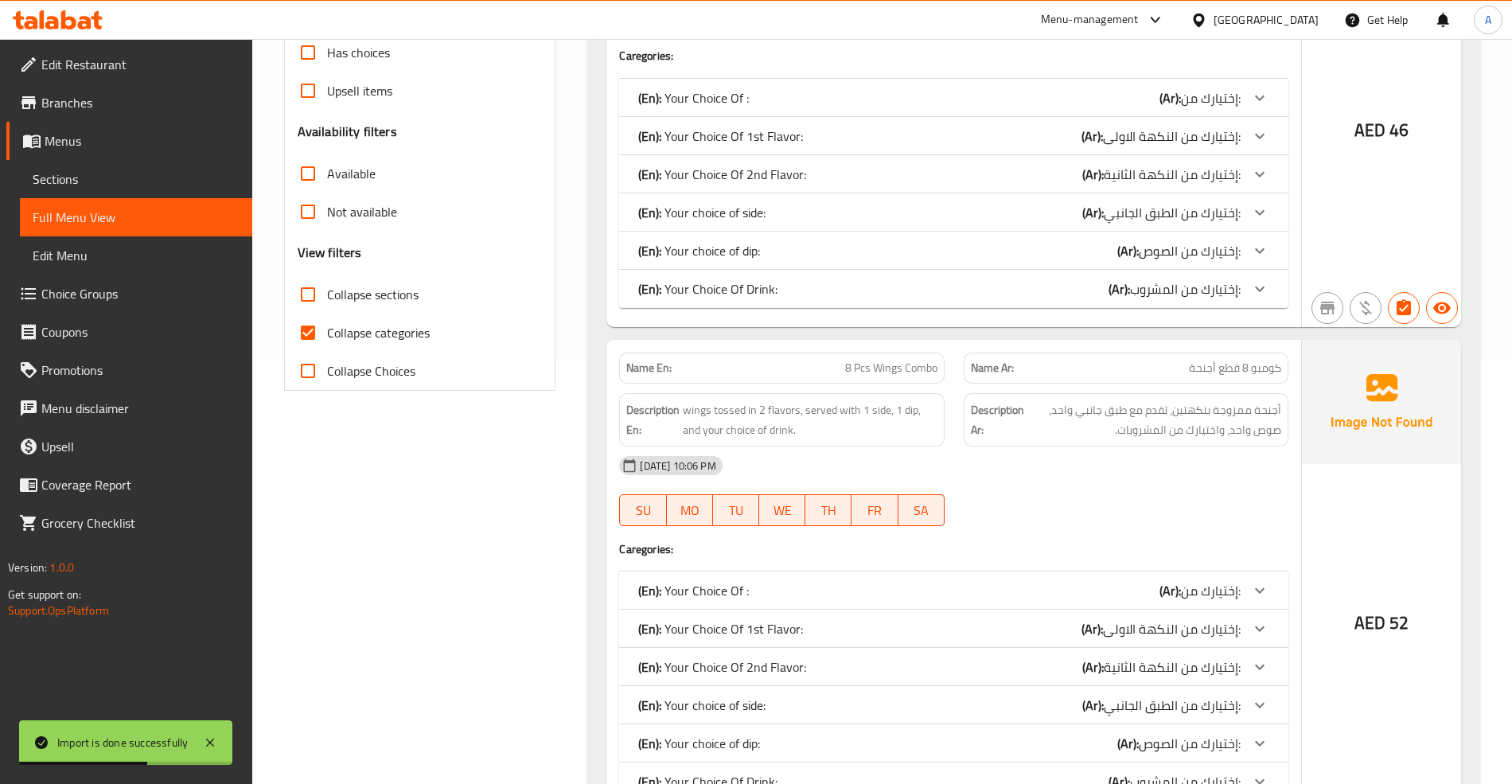
click at [364, 328] on span "Collapse categories" at bounding box center [378, 333] width 103 height 19
click at [327, 328] on input "Collapse categories" at bounding box center [308, 333] width 38 height 38
checkbox input "false"
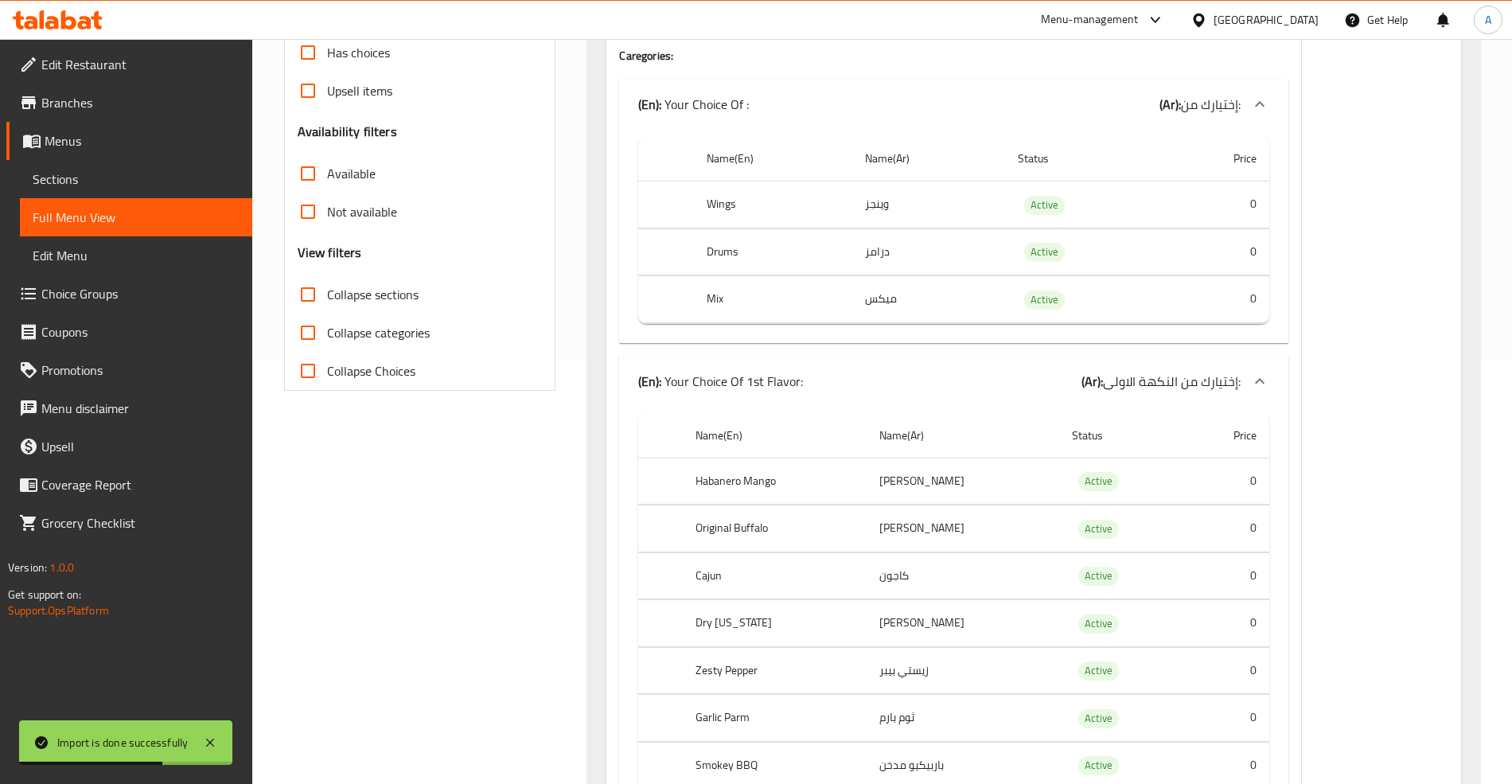
click at [374, 287] on span "Collapse sections" at bounding box center [373, 295] width 91 height 19
click at [327, 287] on input "Collapse sections" at bounding box center [308, 295] width 38 height 38
checkbox input "true"
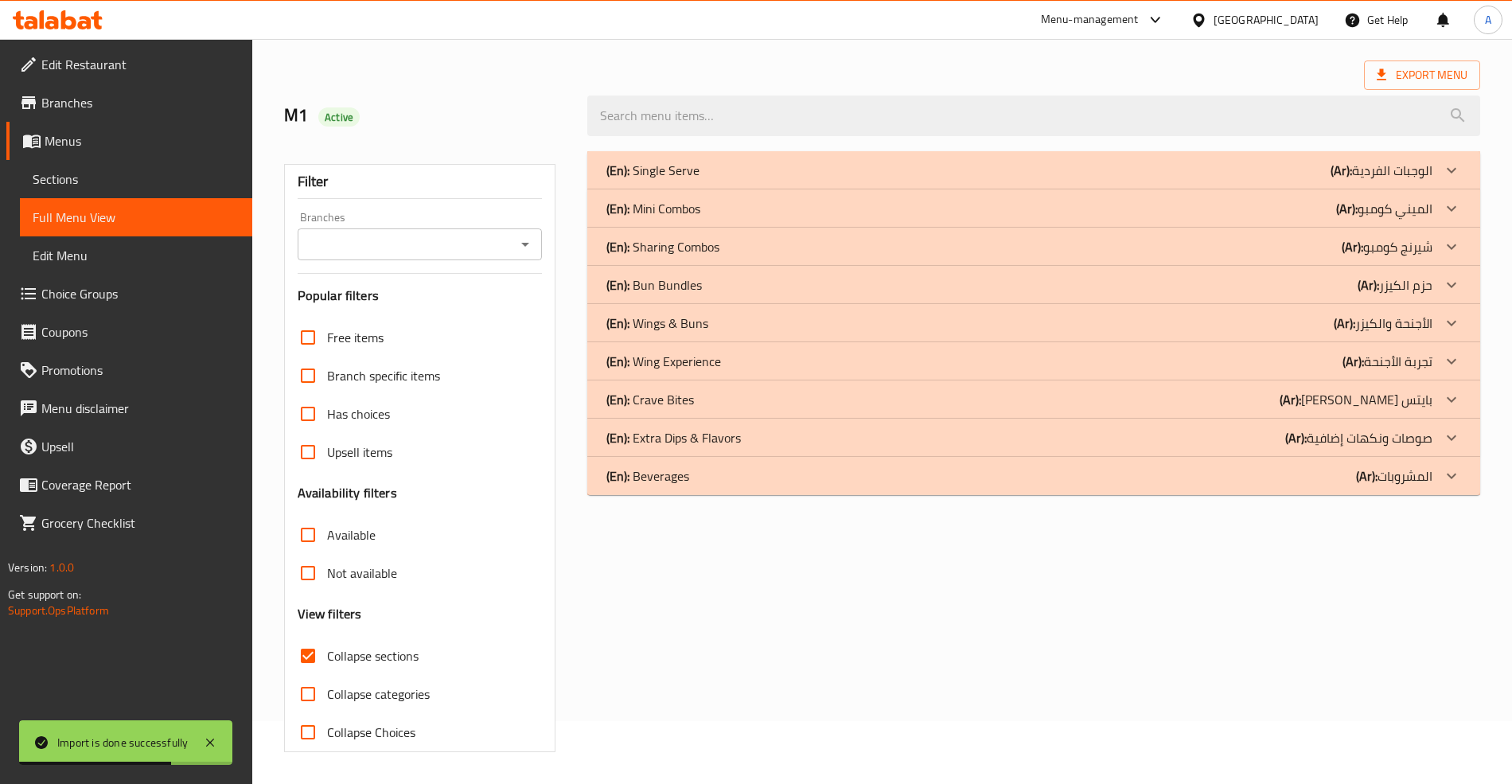
scroll to position [65, 0]
click at [1379, 180] on p "(Ar): المشروبات" at bounding box center [1381, 171] width 102 height 19
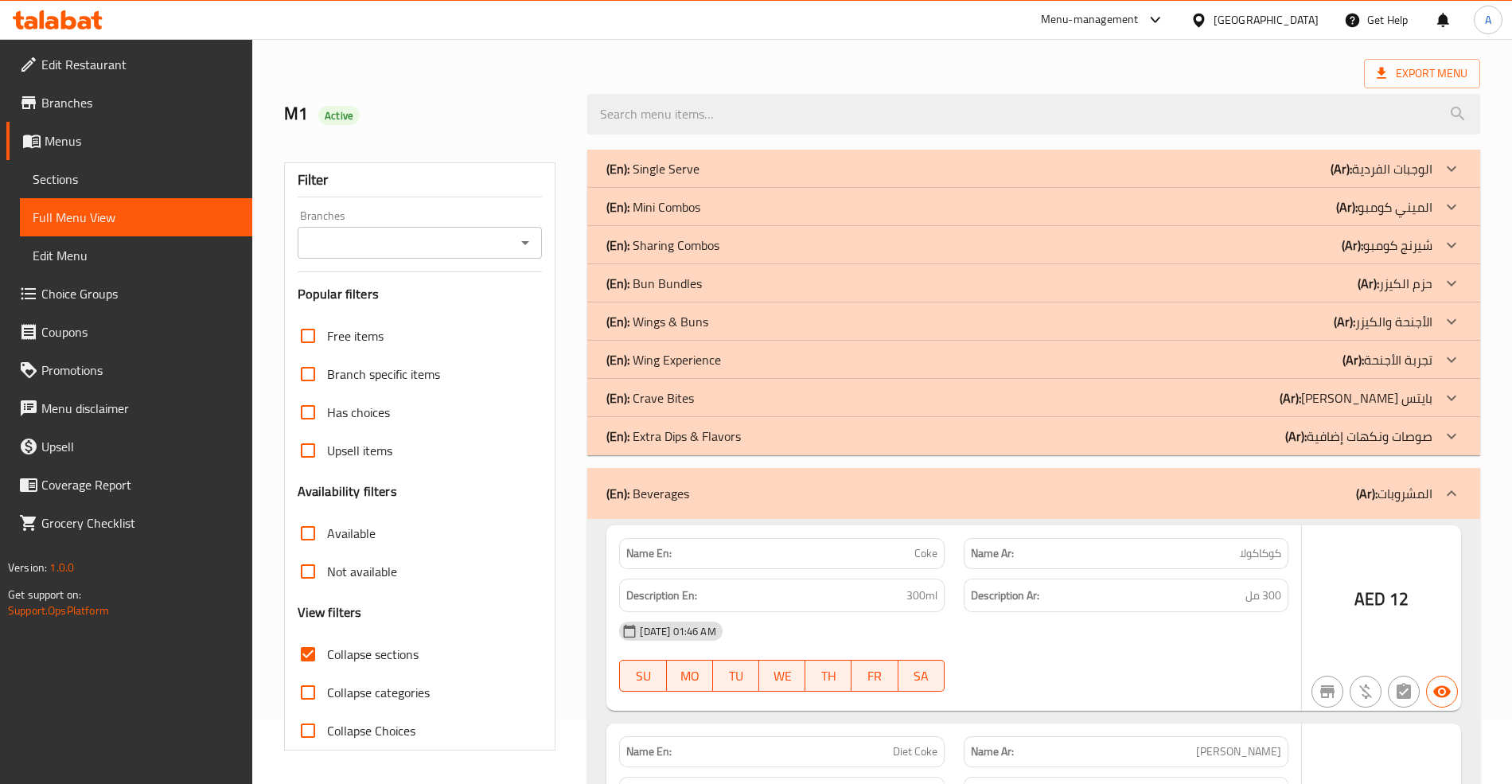
click at [1379, 178] on p "(Ar): صوصات ونكهات إضافية" at bounding box center [1381, 169] width 102 height 19
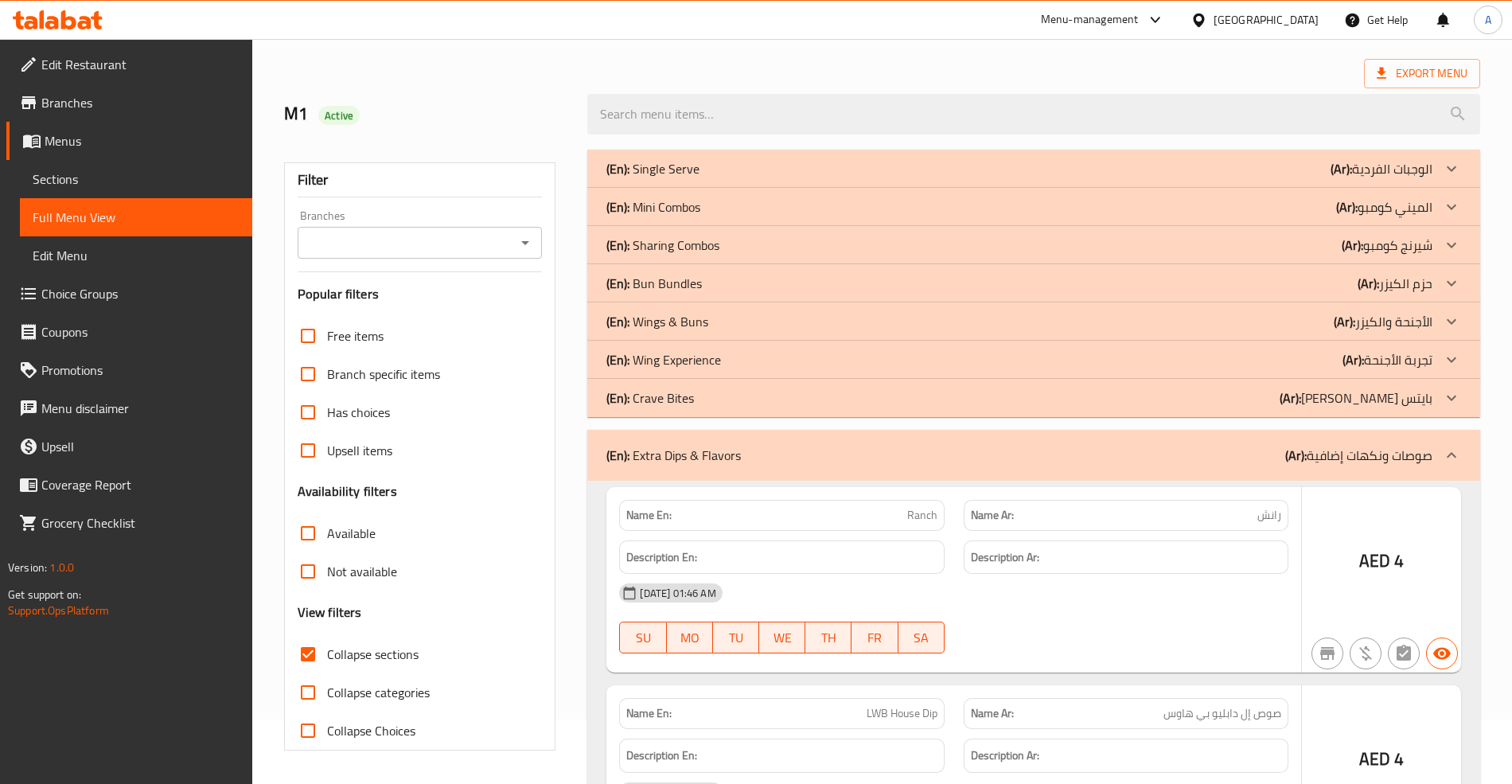
click at [1383, 178] on p "(Ar): [PERSON_NAME]" at bounding box center [1381, 169] width 102 height 19
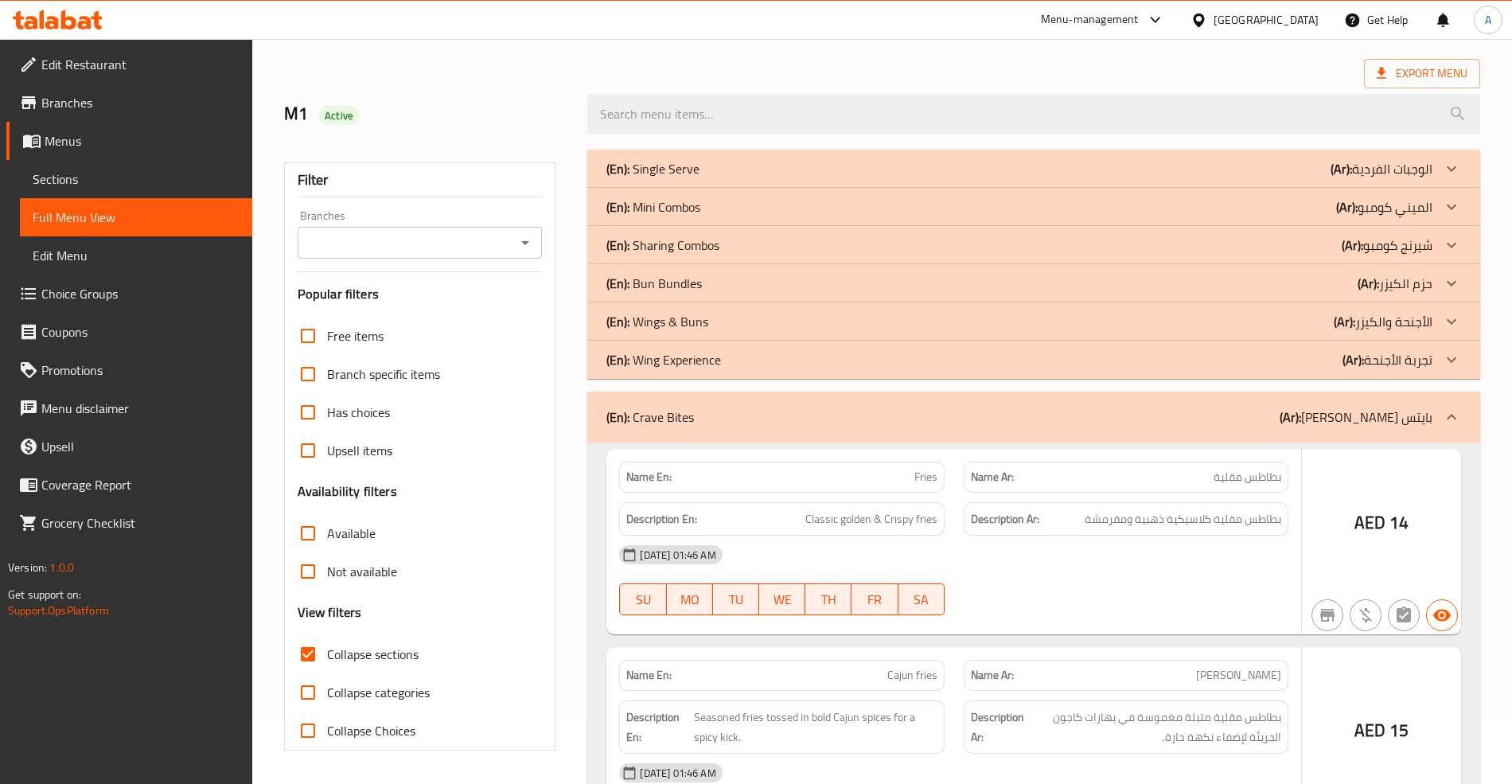
click at [1390, 178] on p "(Ar): تجربة الأجنحة" at bounding box center [1381, 169] width 102 height 19
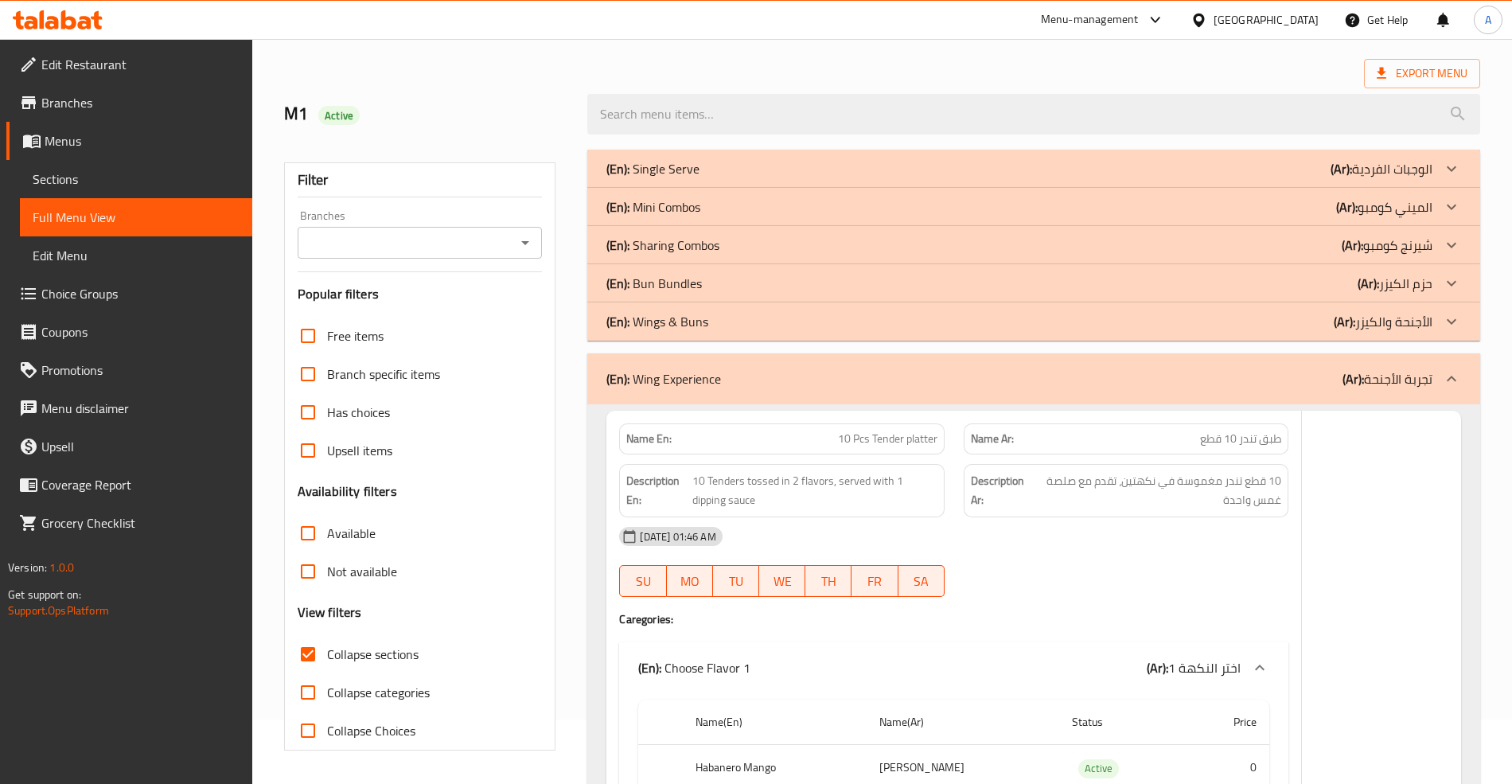
click at [1398, 178] on p "(Ar): الأجنحة والكيزر" at bounding box center [1381, 169] width 102 height 19
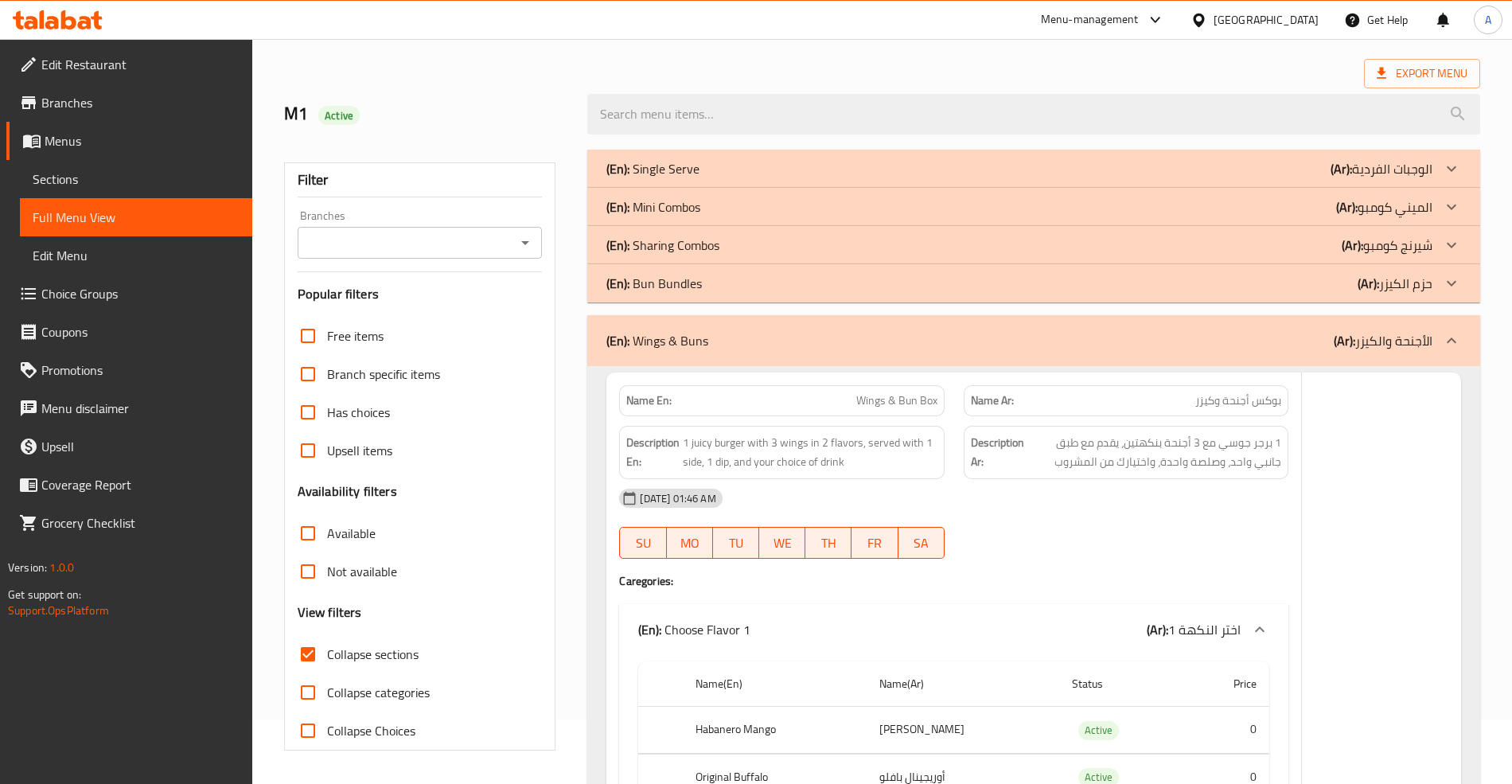
click at [1401, 178] on p "(Ar): حزم الكيزر" at bounding box center [1381, 169] width 102 height 19
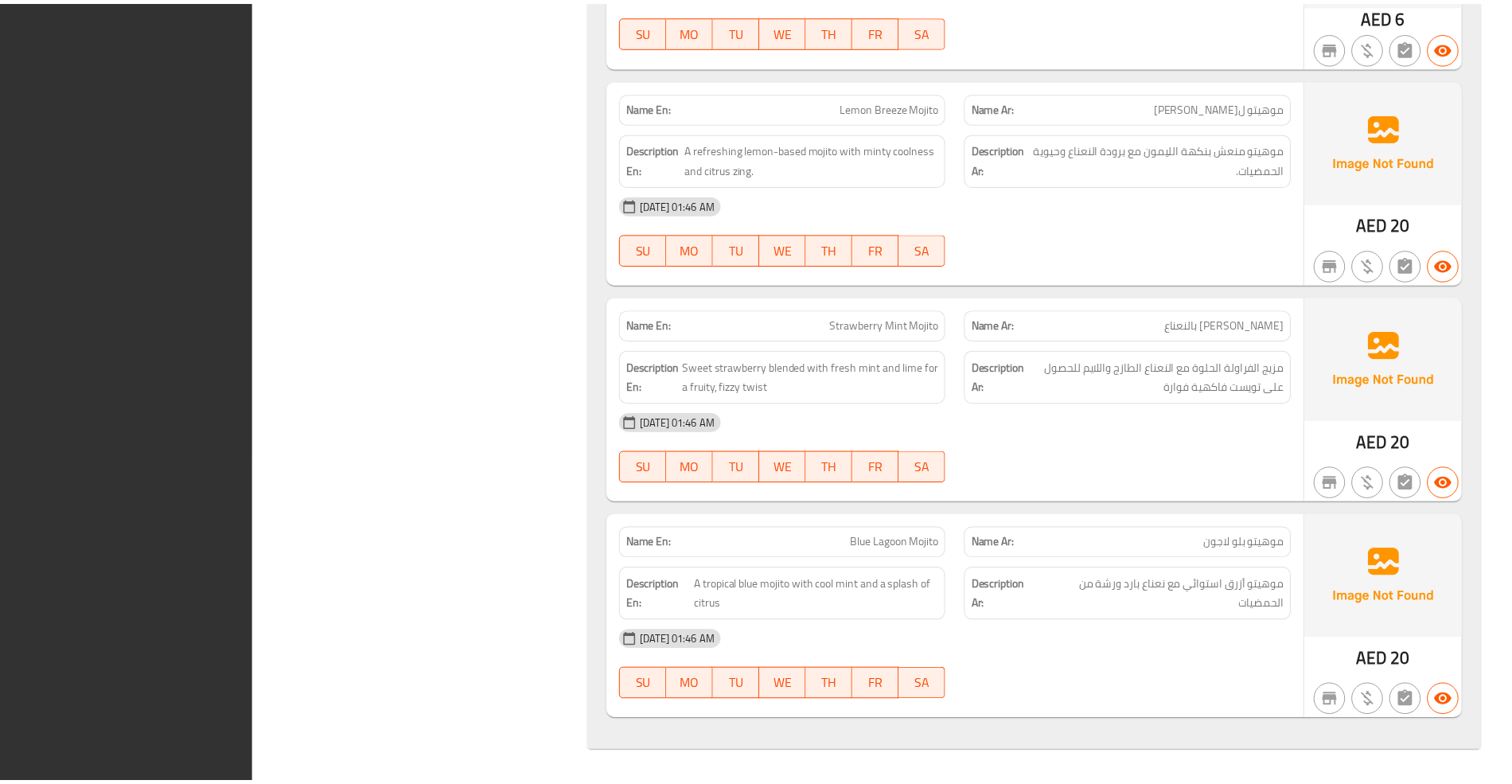
scroll to position [26332, 0]
